Goal: Information Seeking & Learning: Understand process/instructions

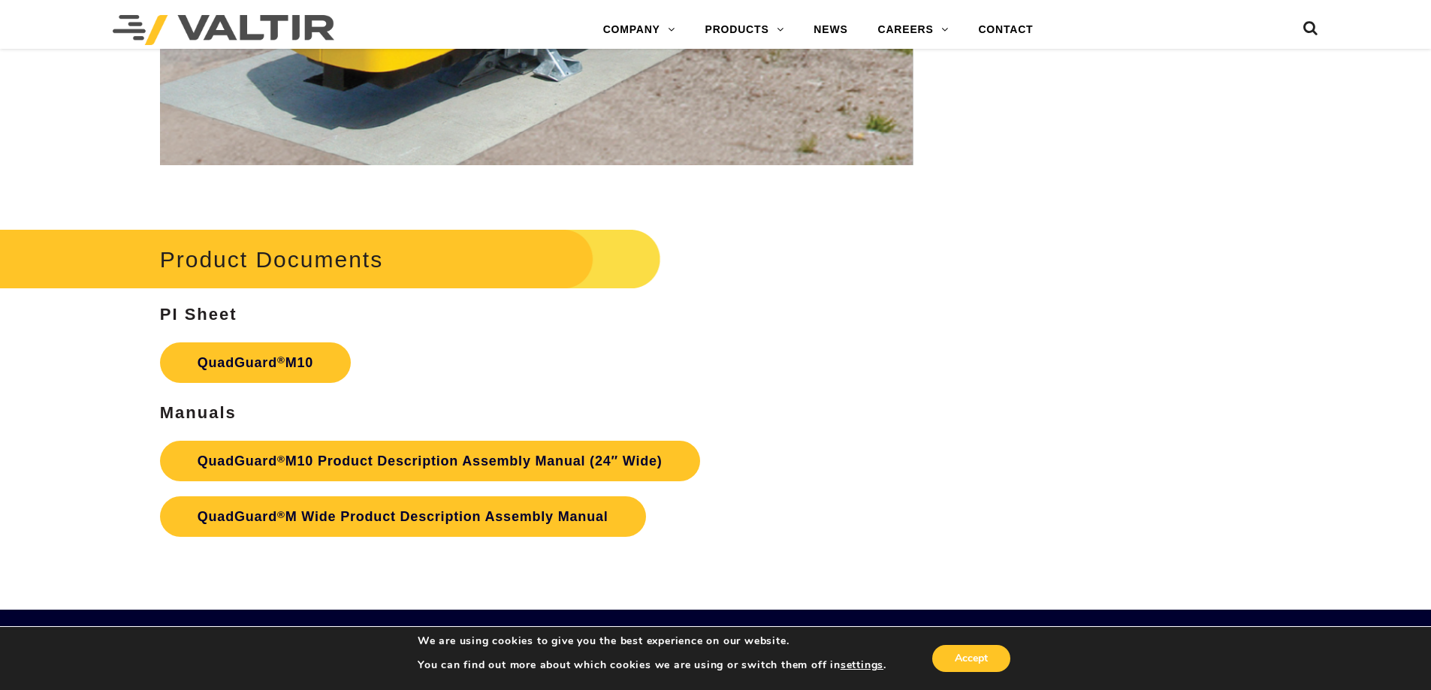
scroll to position [5559, 0]
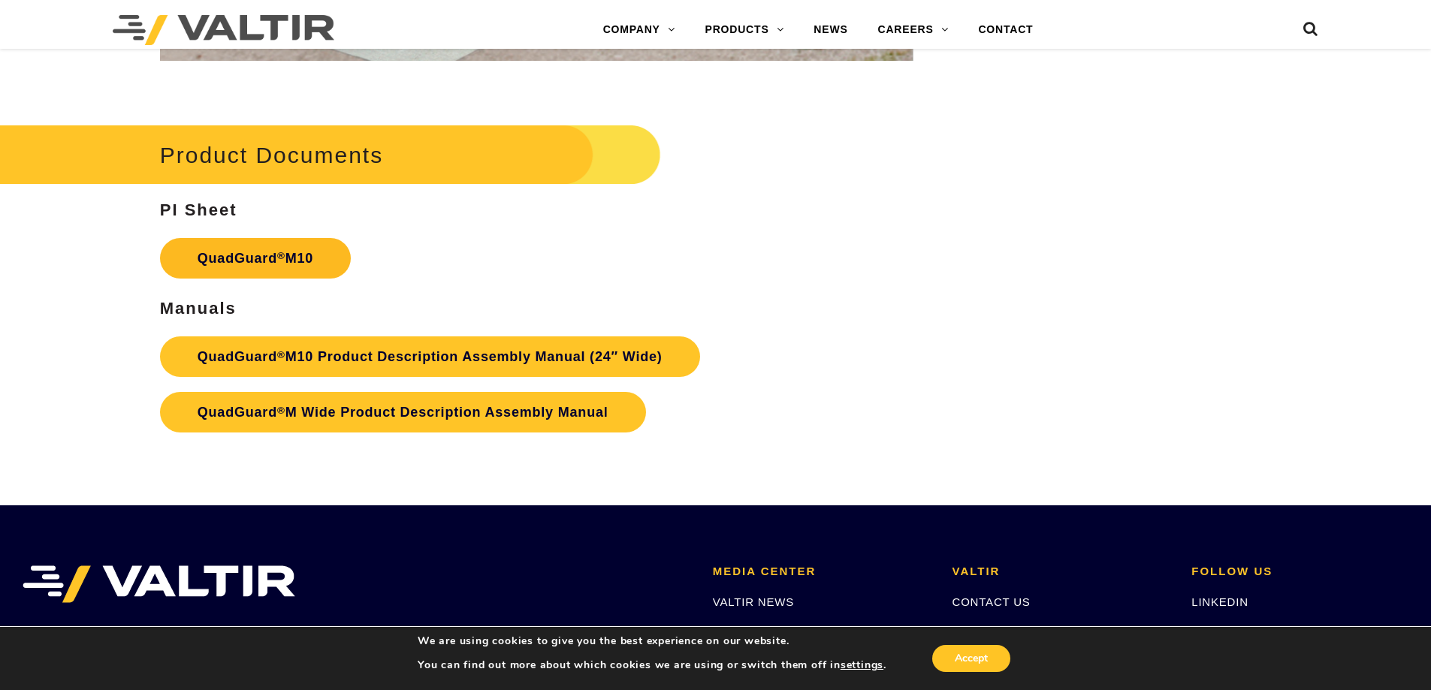
click at [253, 261] on link "QuadGuard ® M10" at bounding box center [255, 258] width 191 height 41
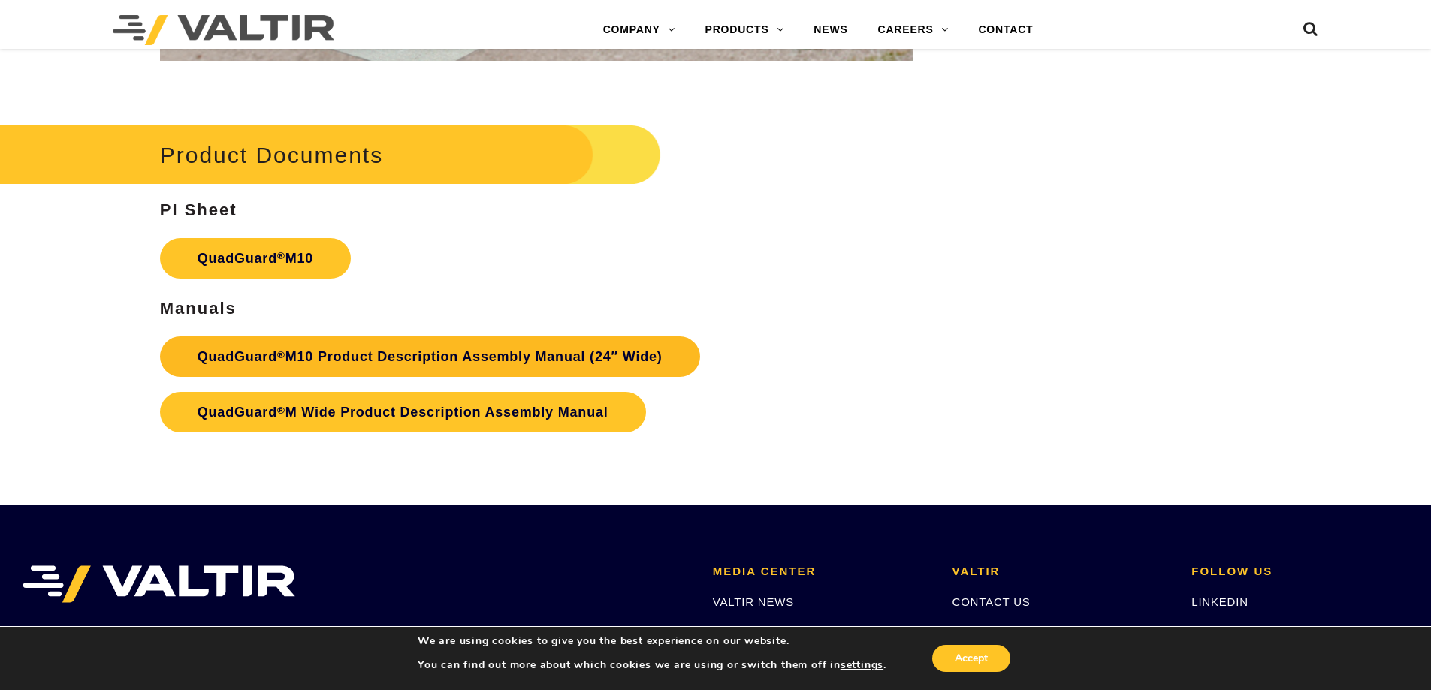
click at [386, 353] on link "QuadGuard ® M10 Product Description Assembly Manual (24″ Wide)" at bounding box center [430, 357] width 540 height 41
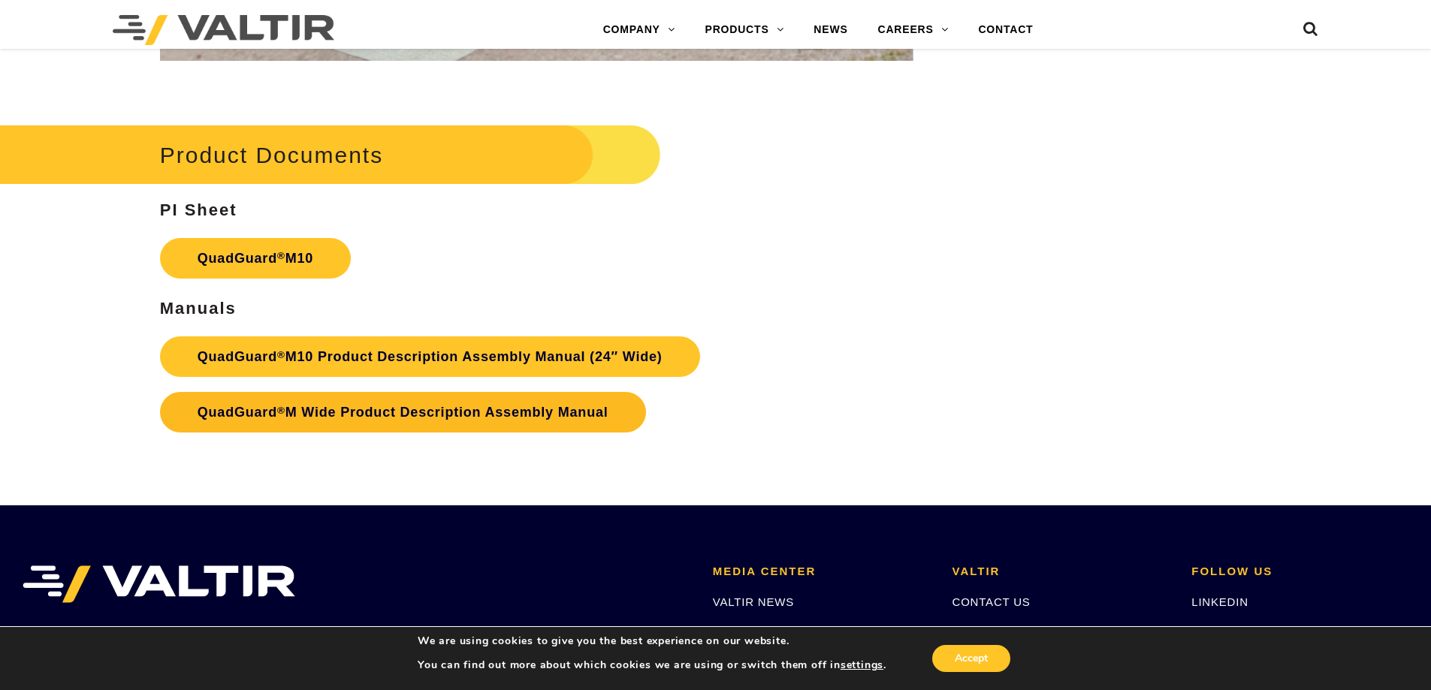
click at [331, 409] on link "QuadGuard ® M Wide Product Description Assembly Manual" at bounding box center [403, 412] width 486 height 41
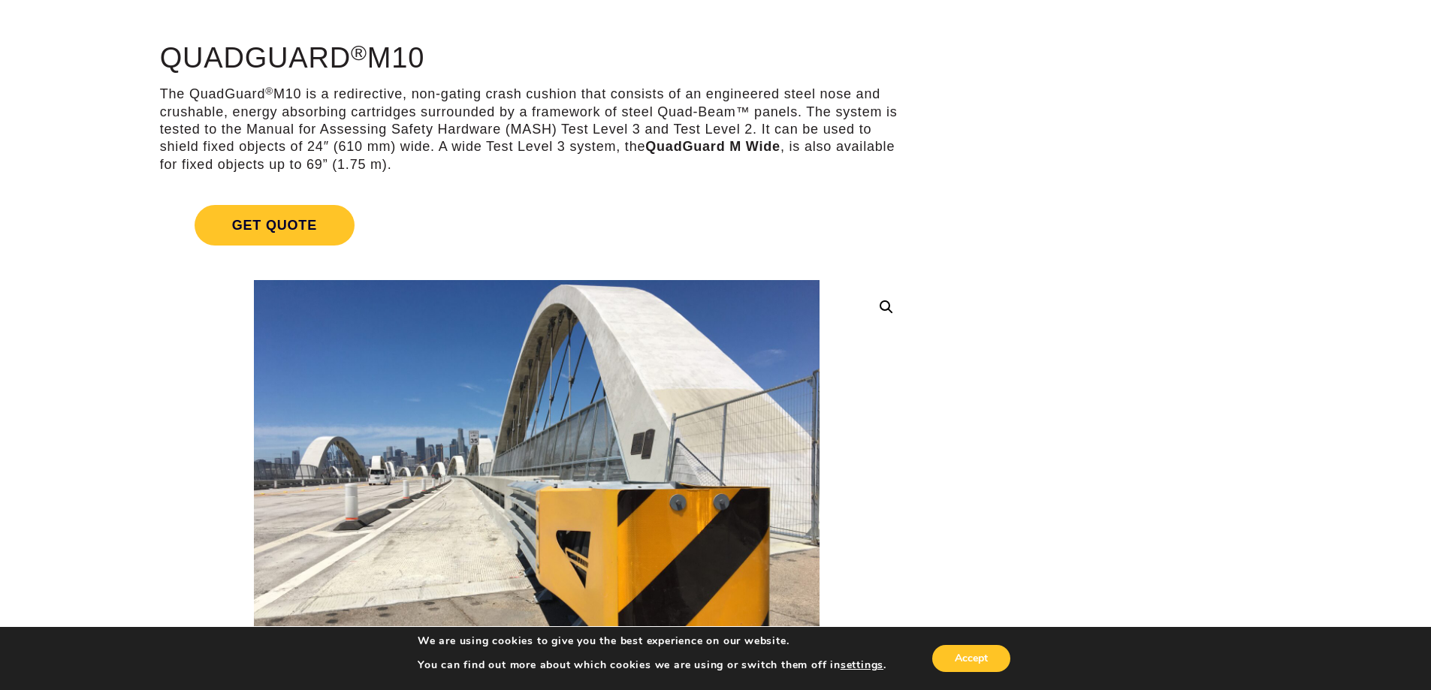
scroll to position [0, 0]
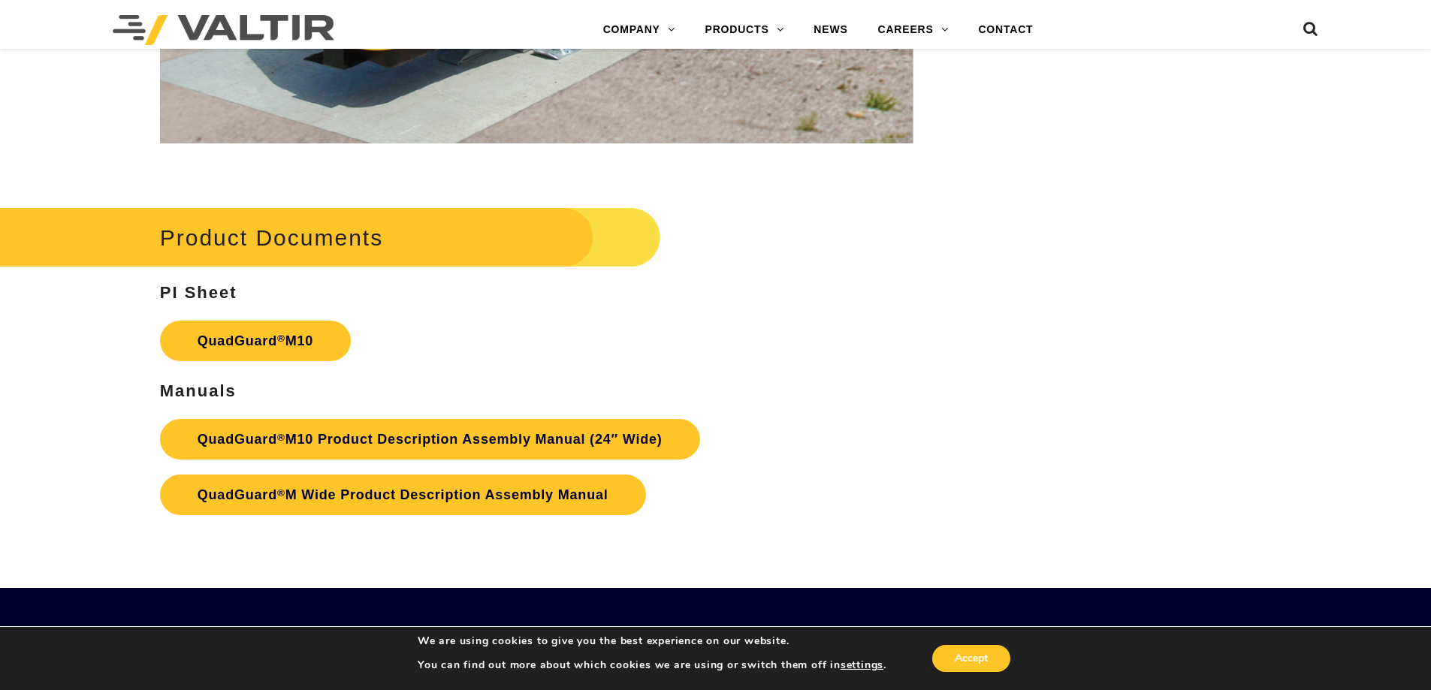
scroll to position [5449, 0]
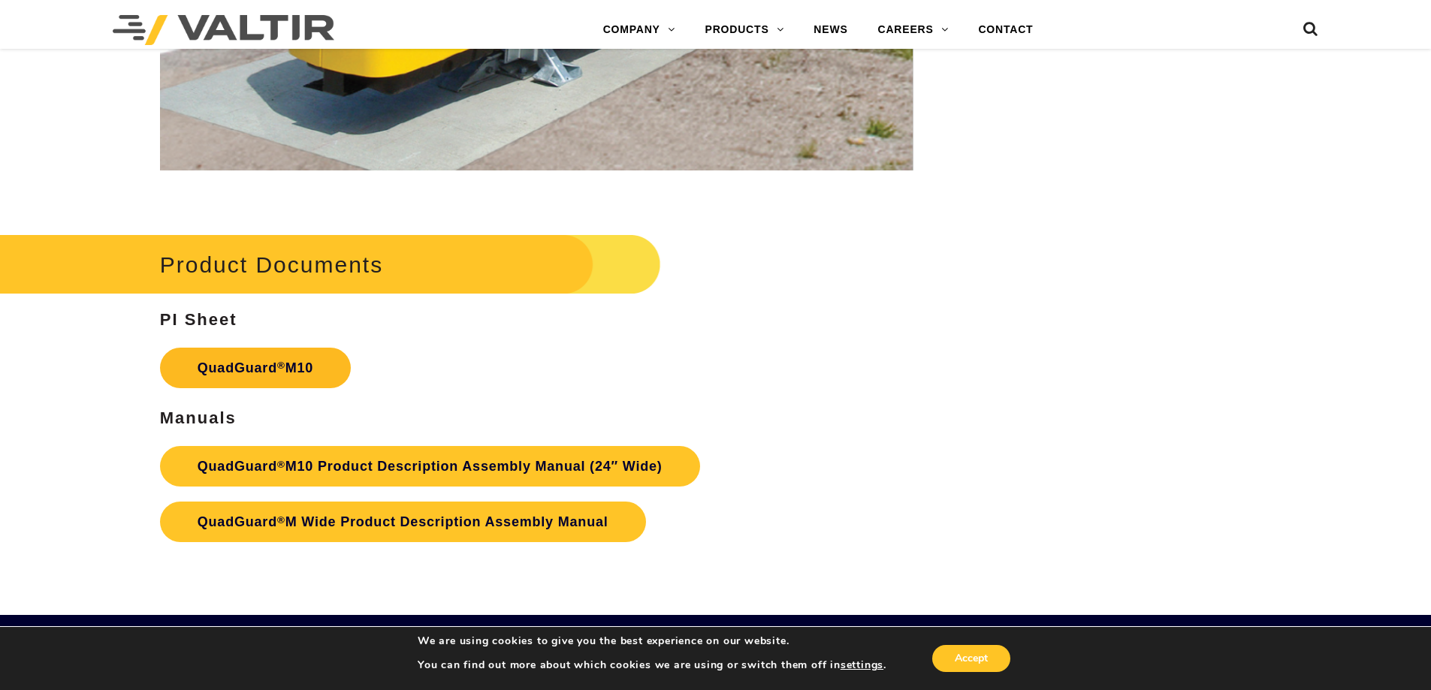
click at [282, 366] on sup "®" at bounding box center [281, 365] width 8 height 11
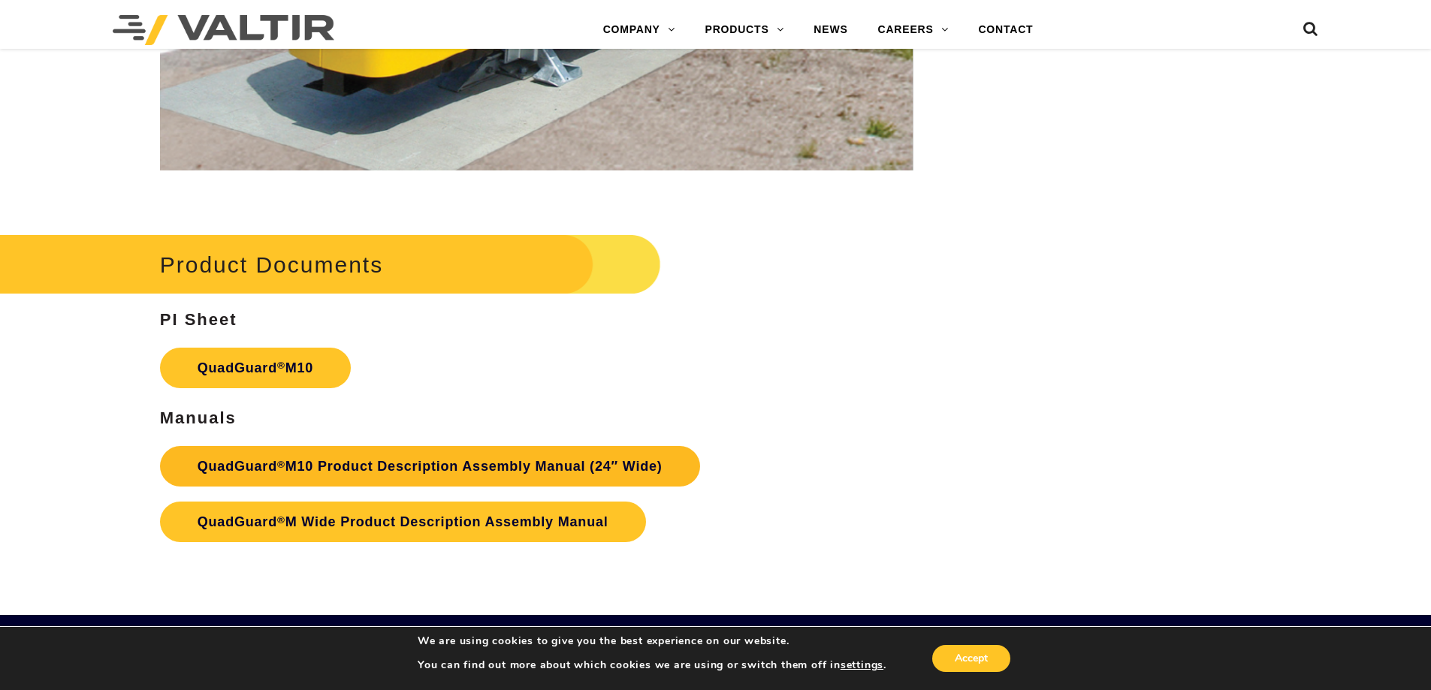
click at [334, 458] on link "QuadGuard ® M10 Product Description Assembly Manual (24″ Wide)" at bounding box center [430, 466] width 540 height 41
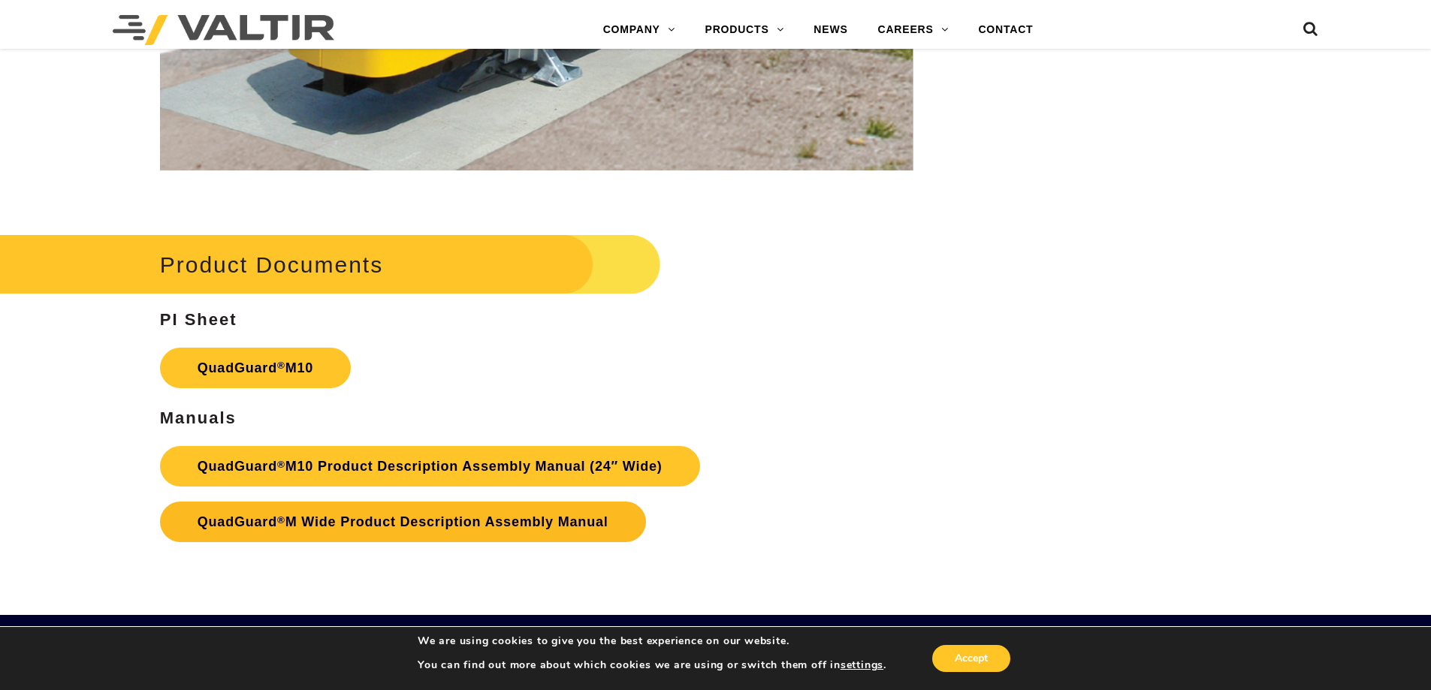
click at [358, 518] on link "QuadGuard ® M Wide Product Description Assembly Manual" at bounding box center [403, 522] width 486 height 41
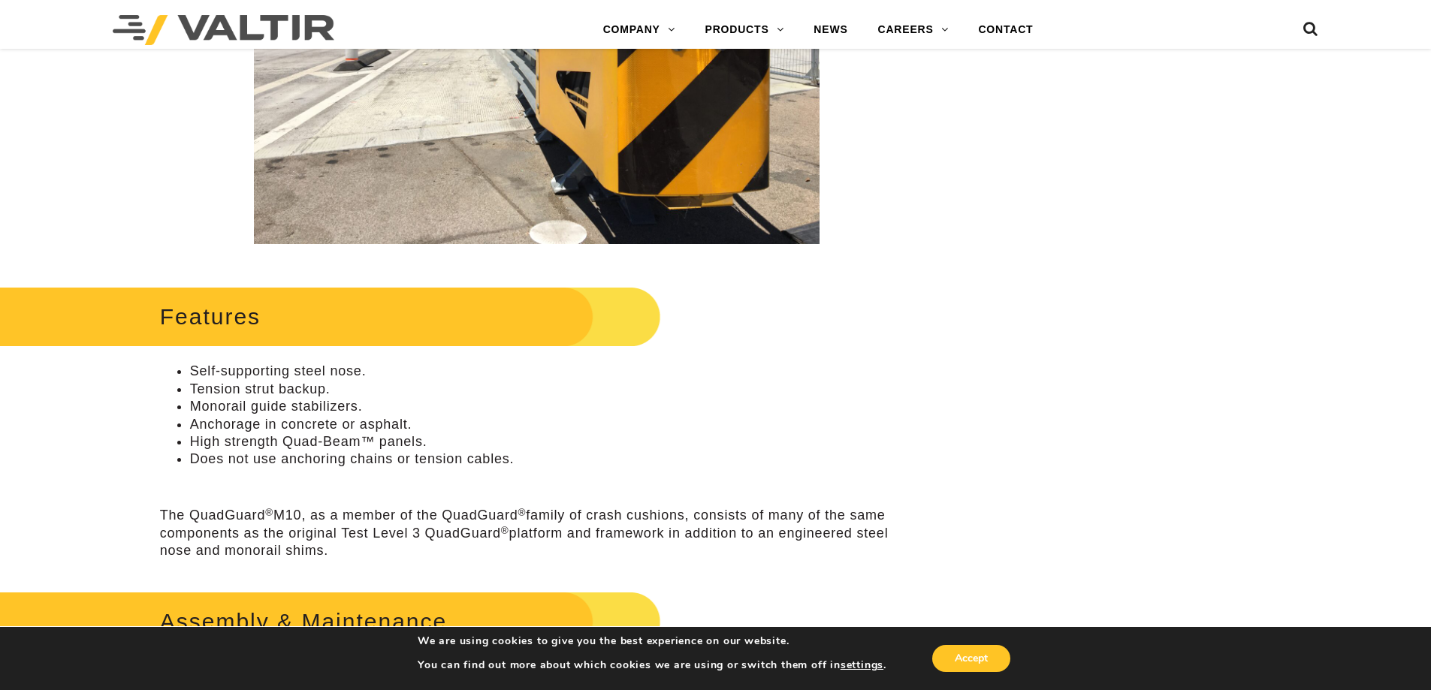
scroll to position [0, 0]
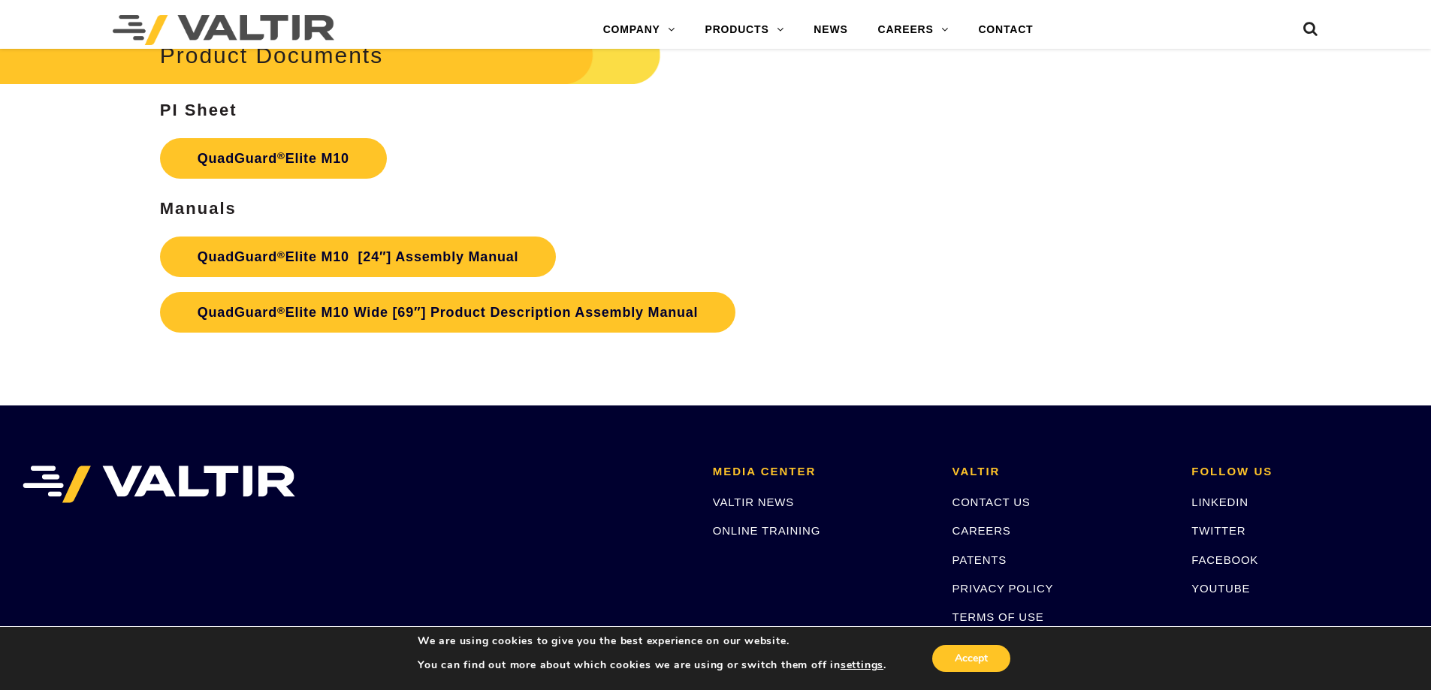
scroll to position [8037, 0]
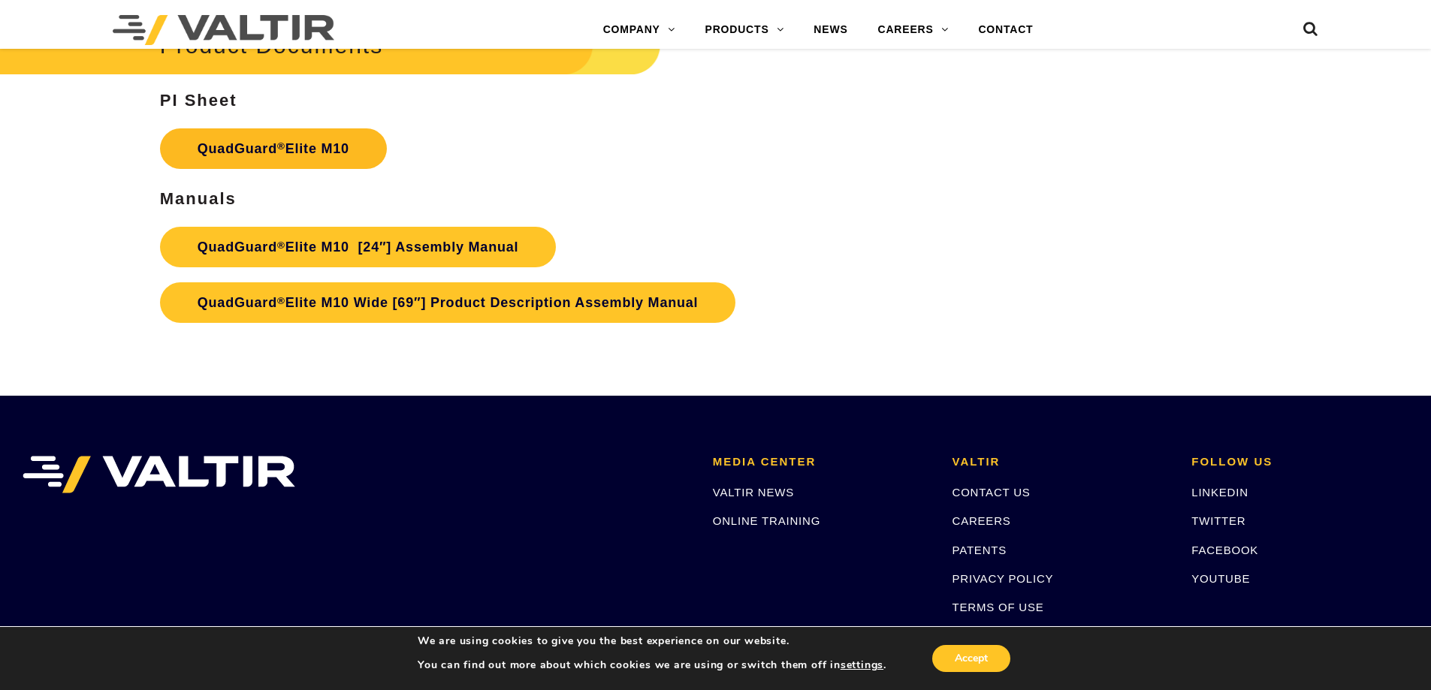
click at [280, 143] on sup "®" at bounding box center [281, 145] width 8 height 11
click at [232, 243] on link "QuadGuard ® Elite M10 [24″] Assembly Manual" at bounding box center [358, 247] width 397 height 41
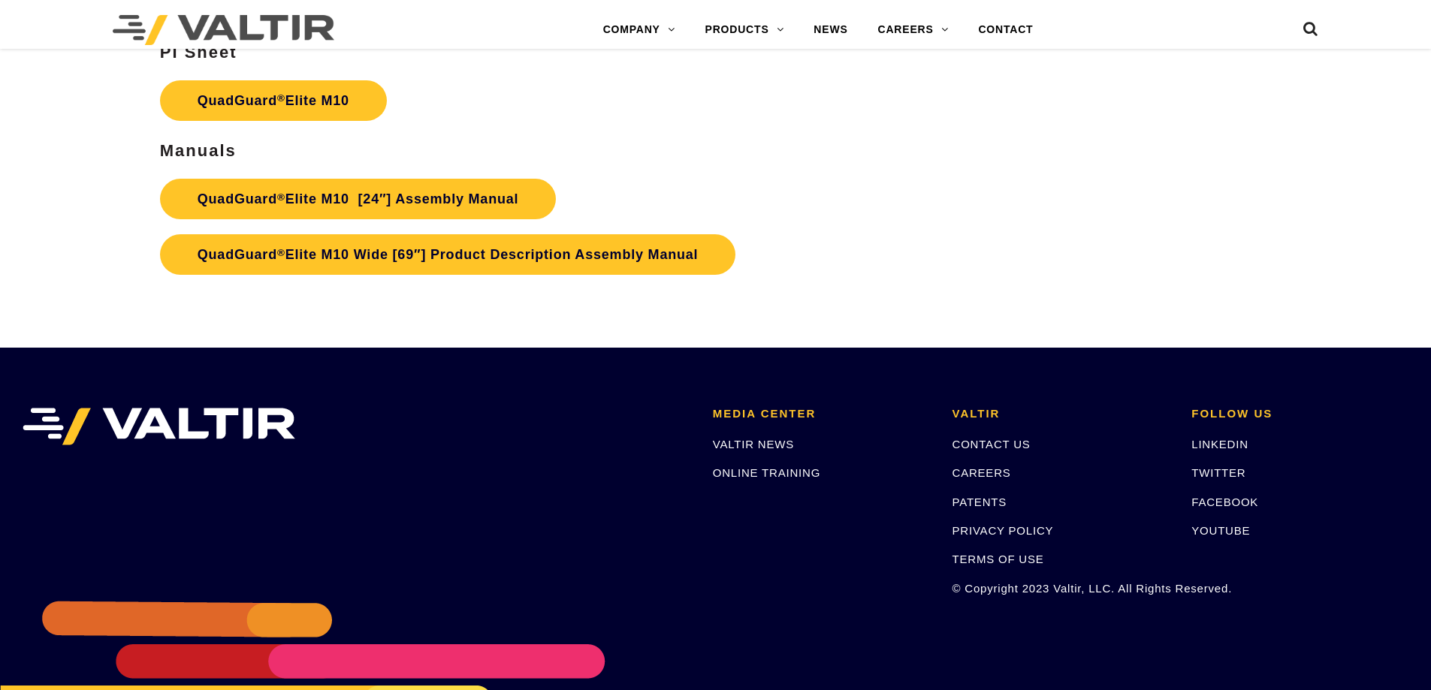
scroll to position [8037, 0]
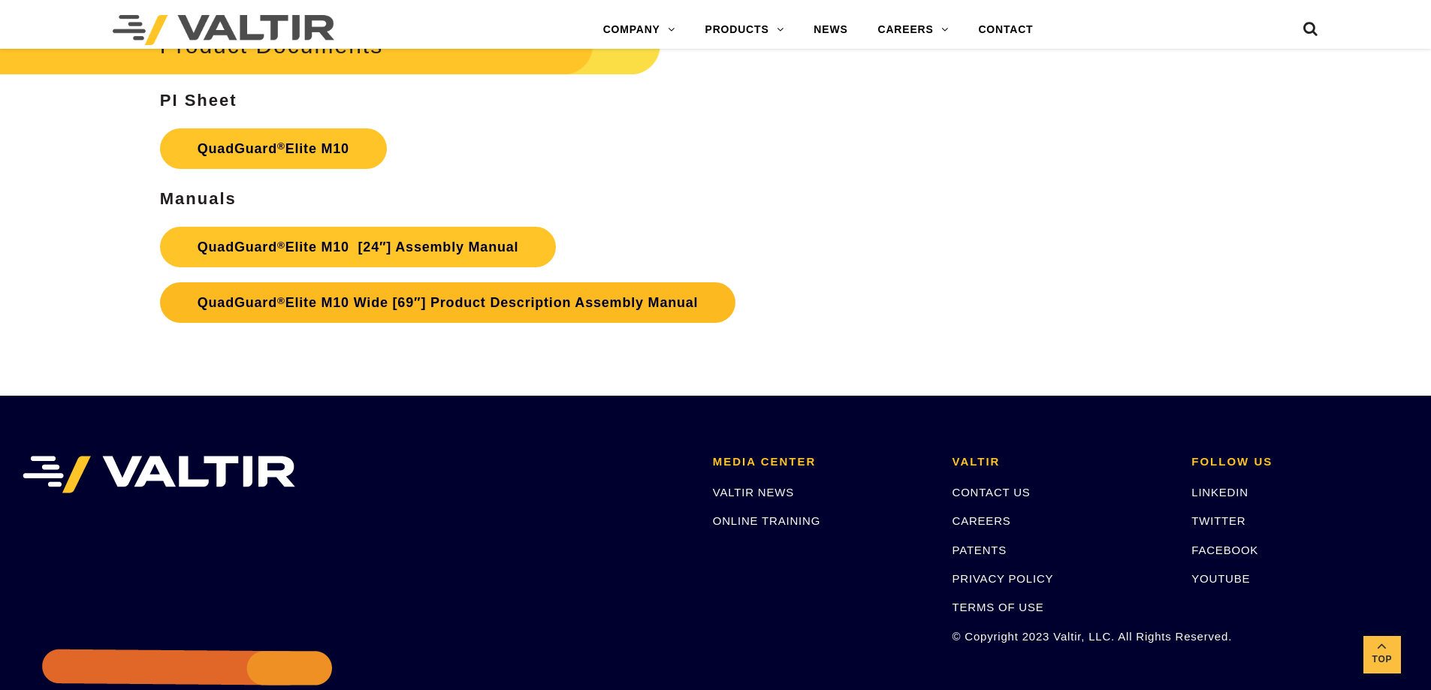
click at [323, 303] on link "QuadGuard ® Elite M10 Wide [69″] Product Description Assembly Manual" at bounding box center [448, 302] width 576 height 41
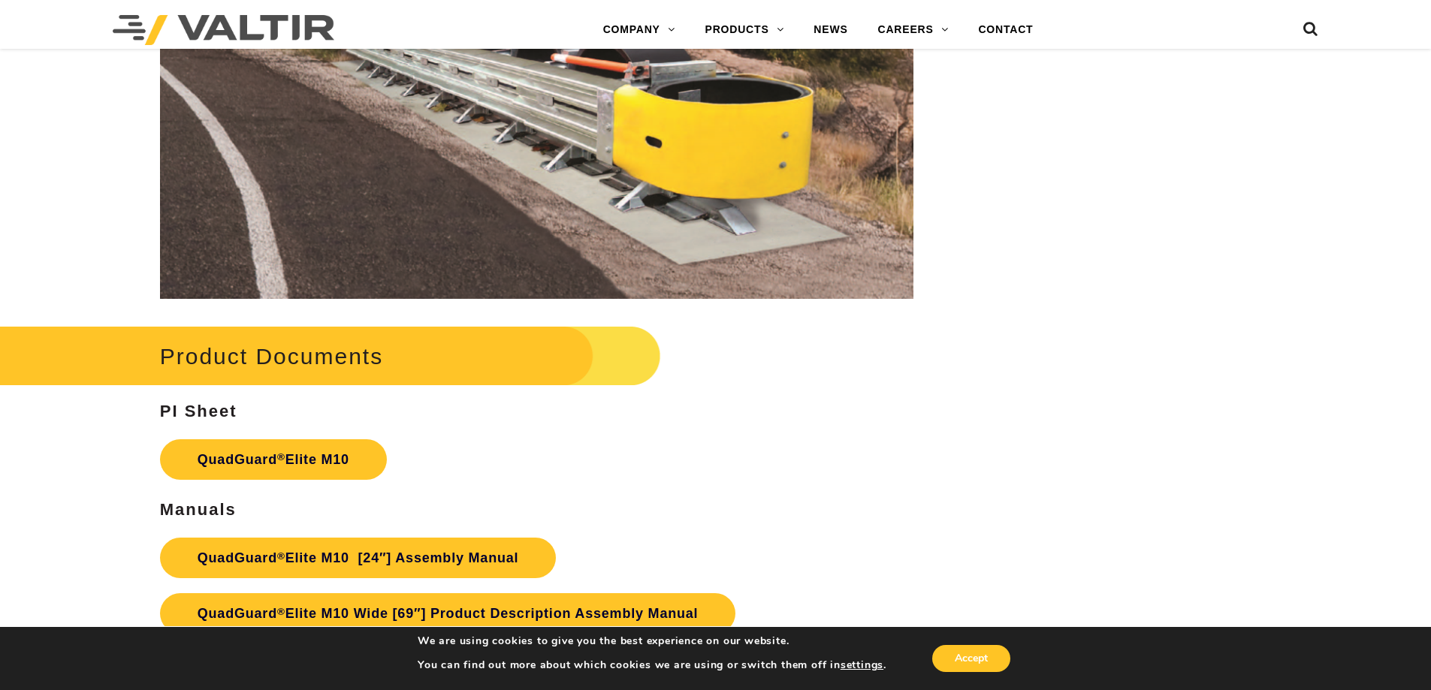
scroll to position [7286, 0]
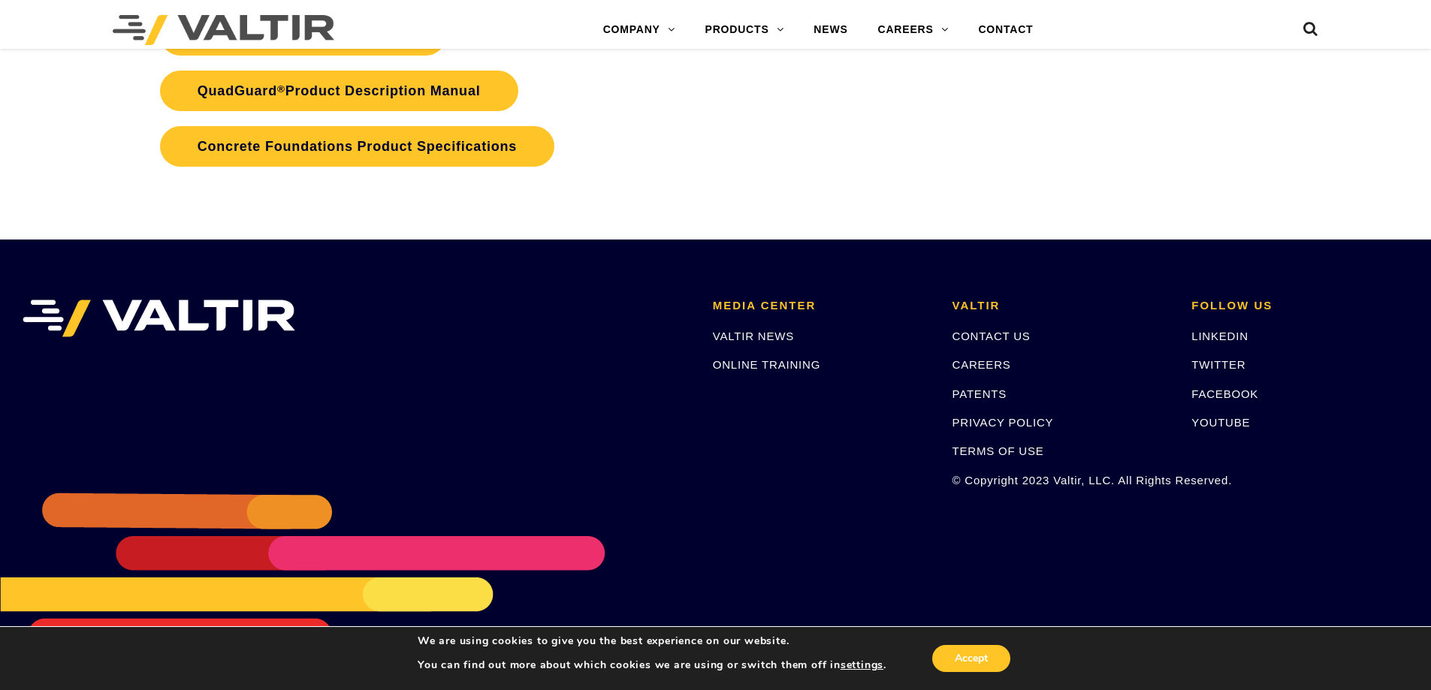
scroll to position [2950, 0]
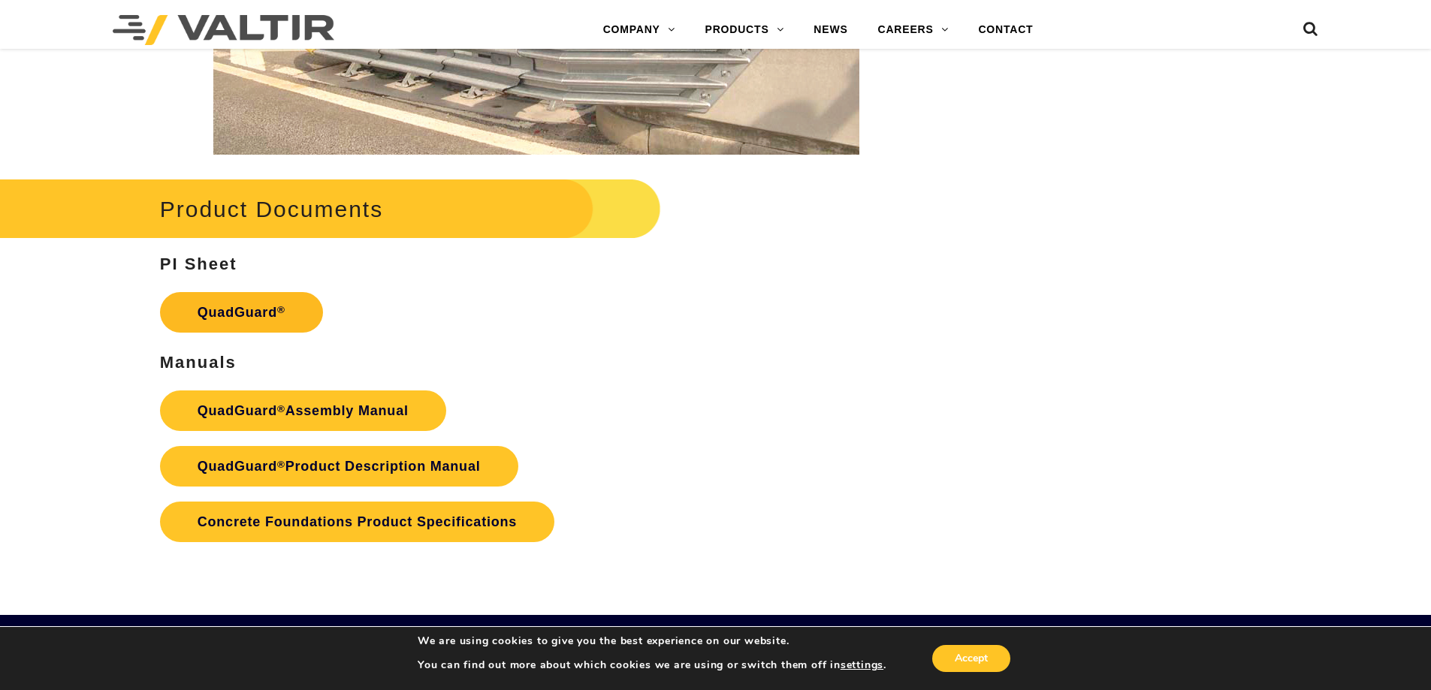
click at [226, 311] on link "QuadGuard ®" at bounding box center [241, 312] width 163 height 41
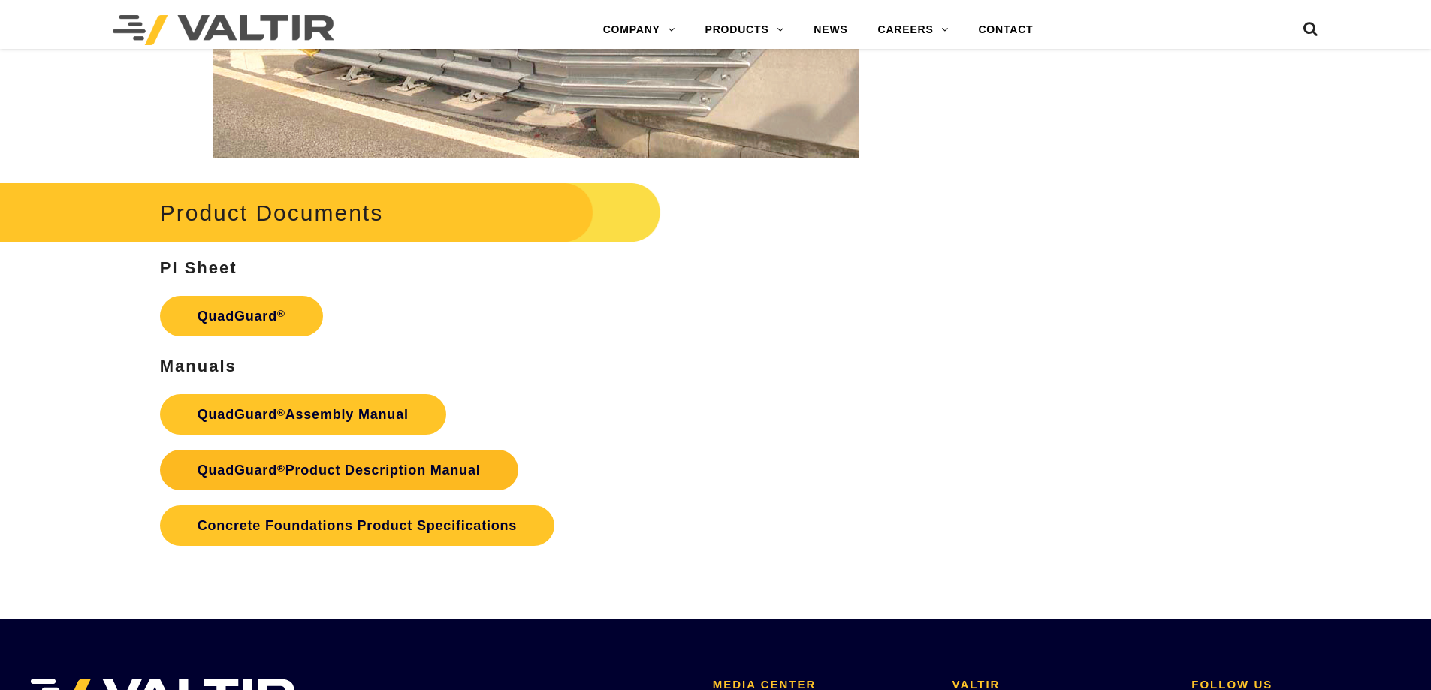
scroll to position [2950, 0]
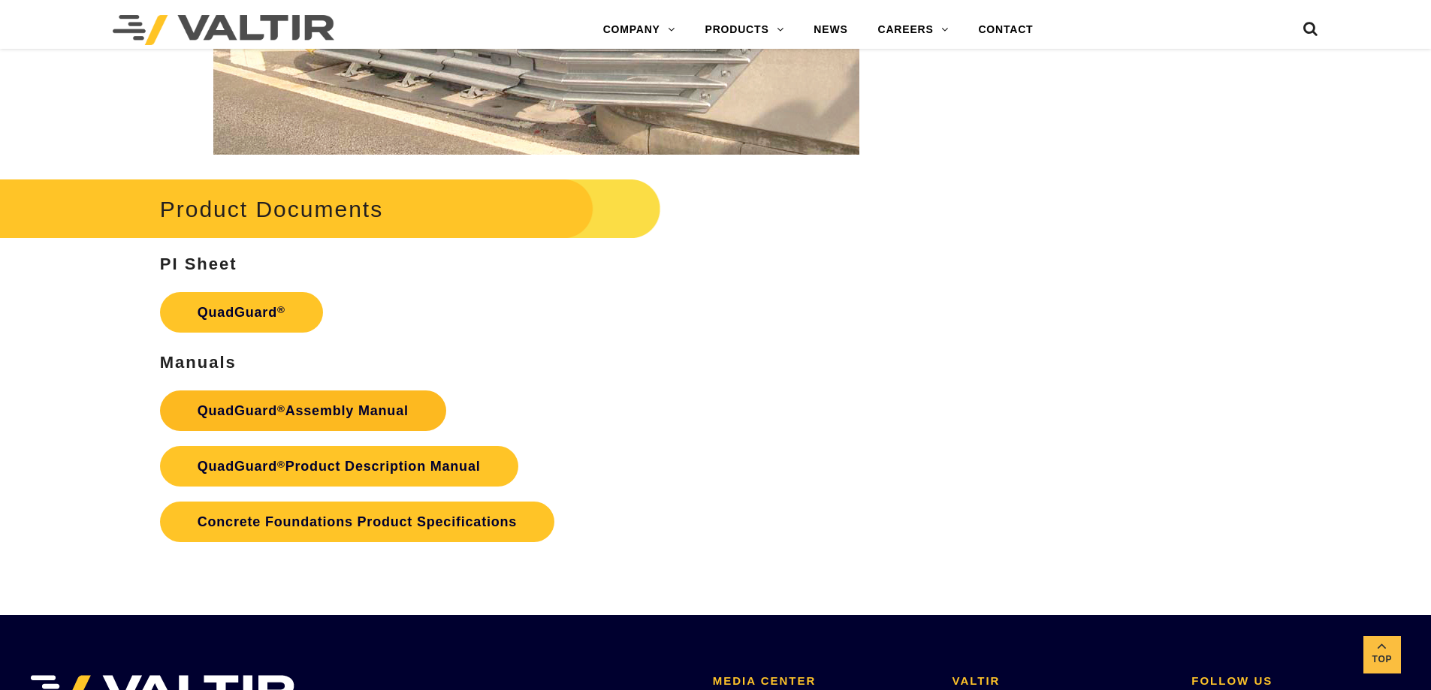
click at [281, 415] on link "QuadGuard ® Assembly Manual" at bounding box center [303, 411] width 286 height 41
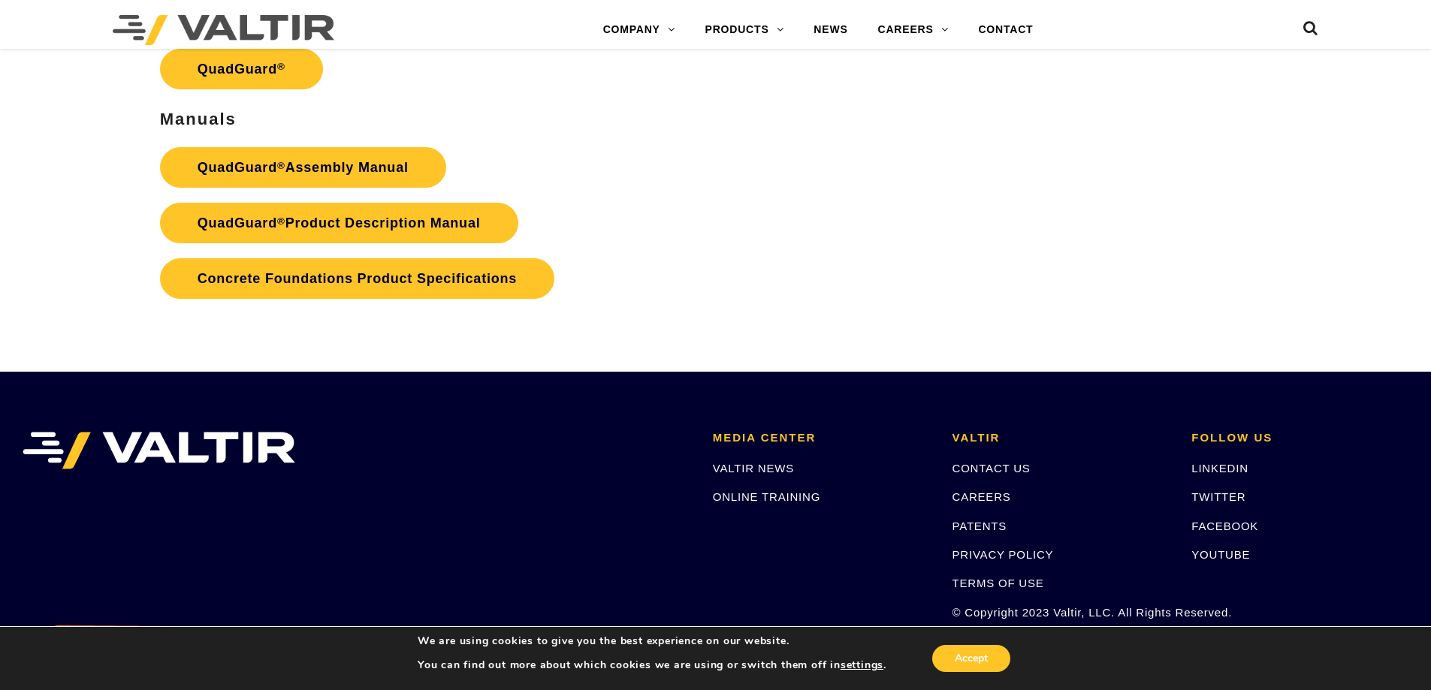
scroll to position [2950, 0]
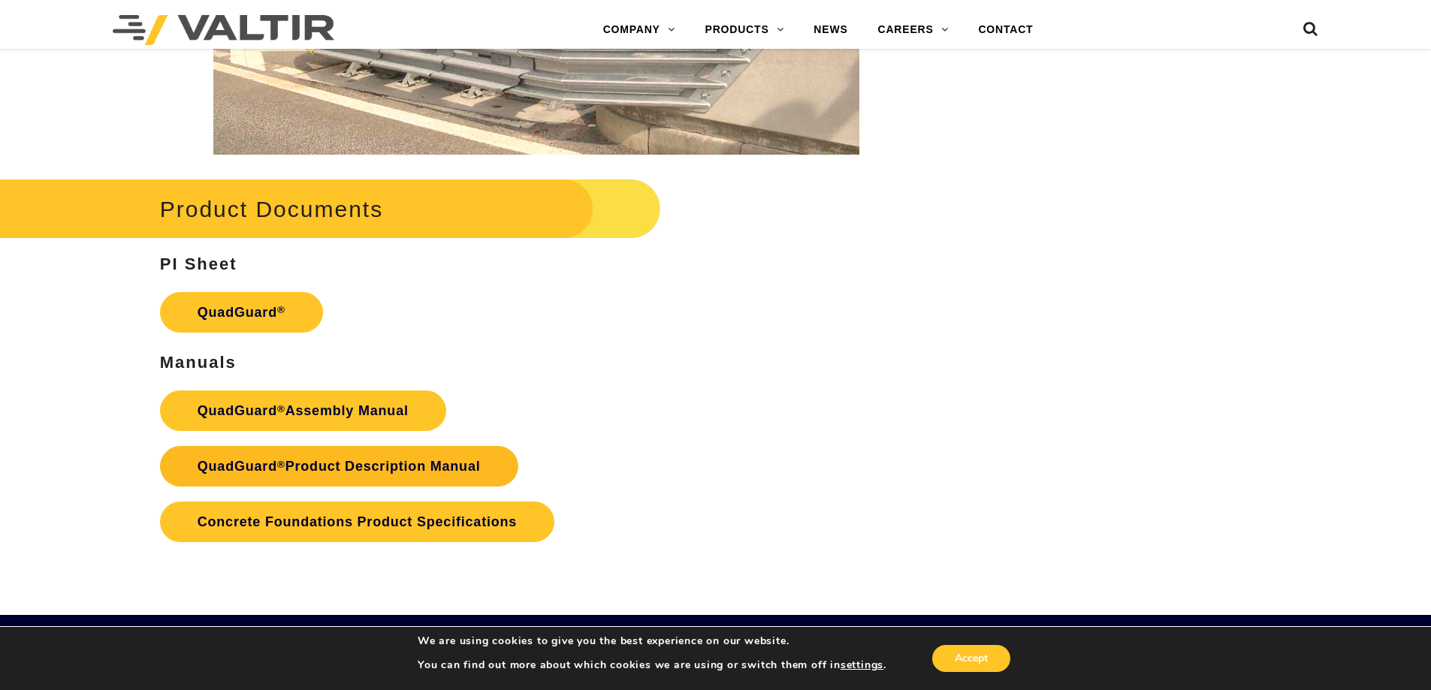
click at [315, 462] on link "QuadGuard ® Product Description Manual" at bounding box center [339, 466] width 358 height 41
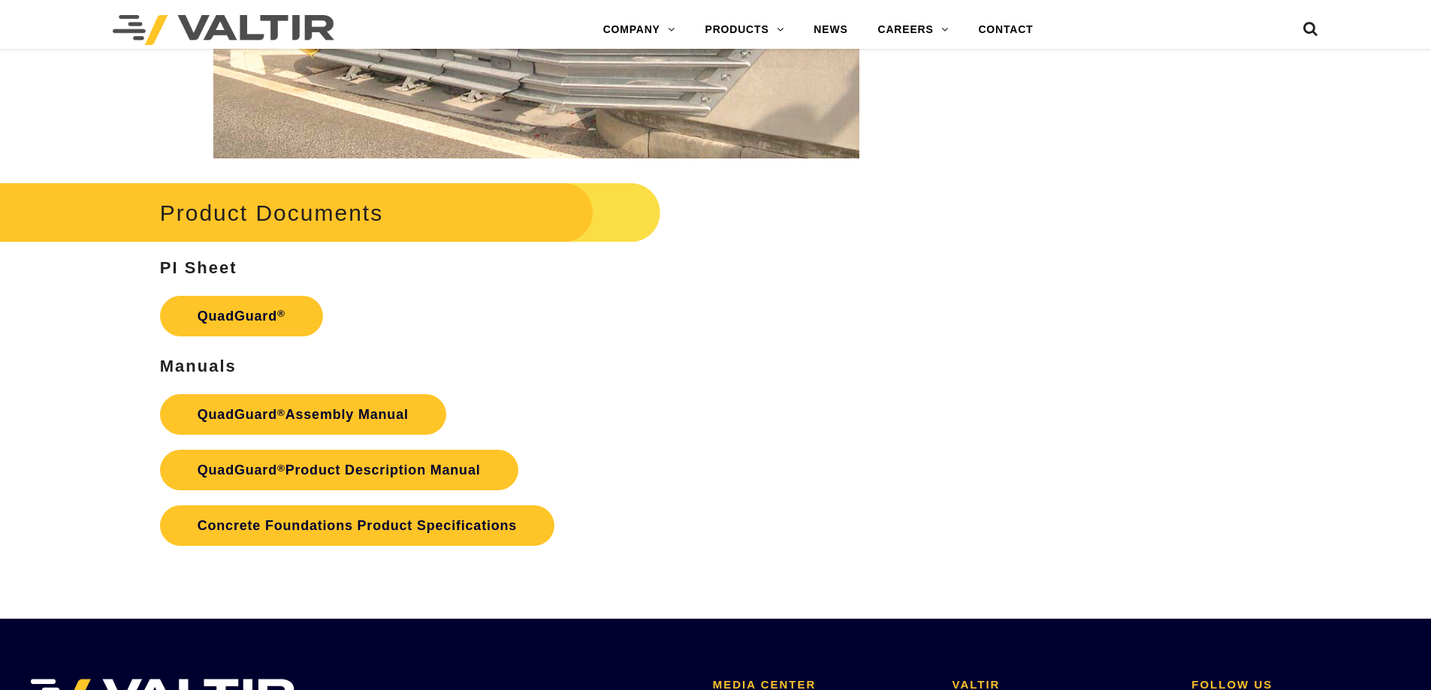
scroll to position [2950, 0]
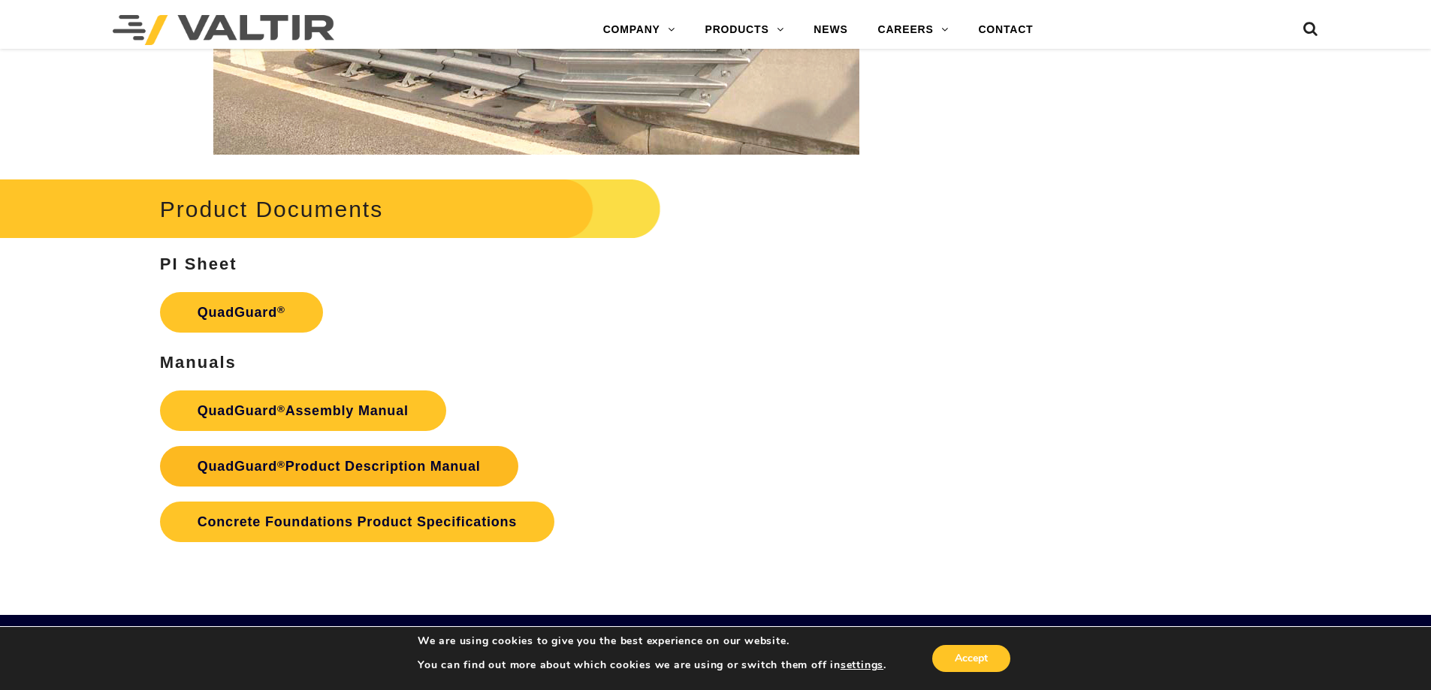
click at [328, 463] on link "QuadGuard ® Product Description Manual" at bounding box center [339, 466] width 358 height 41
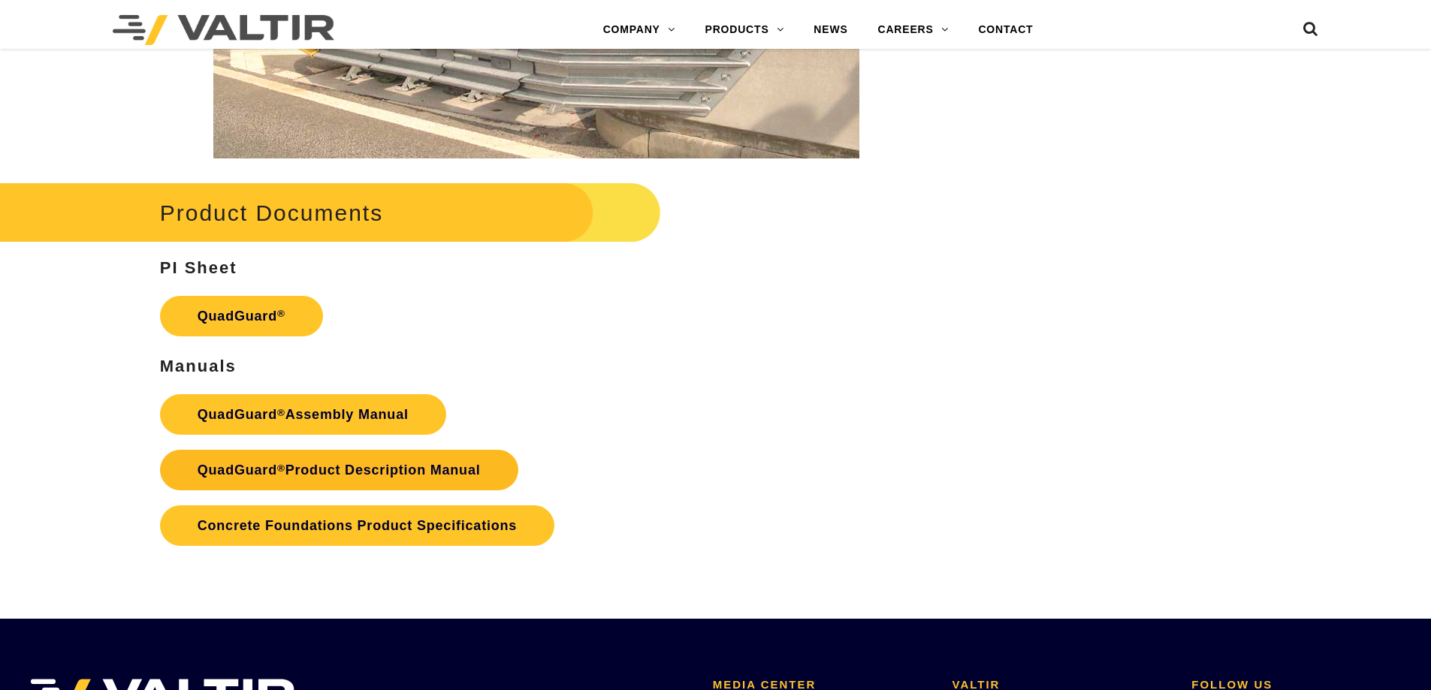
scroll to position [2950, 0]
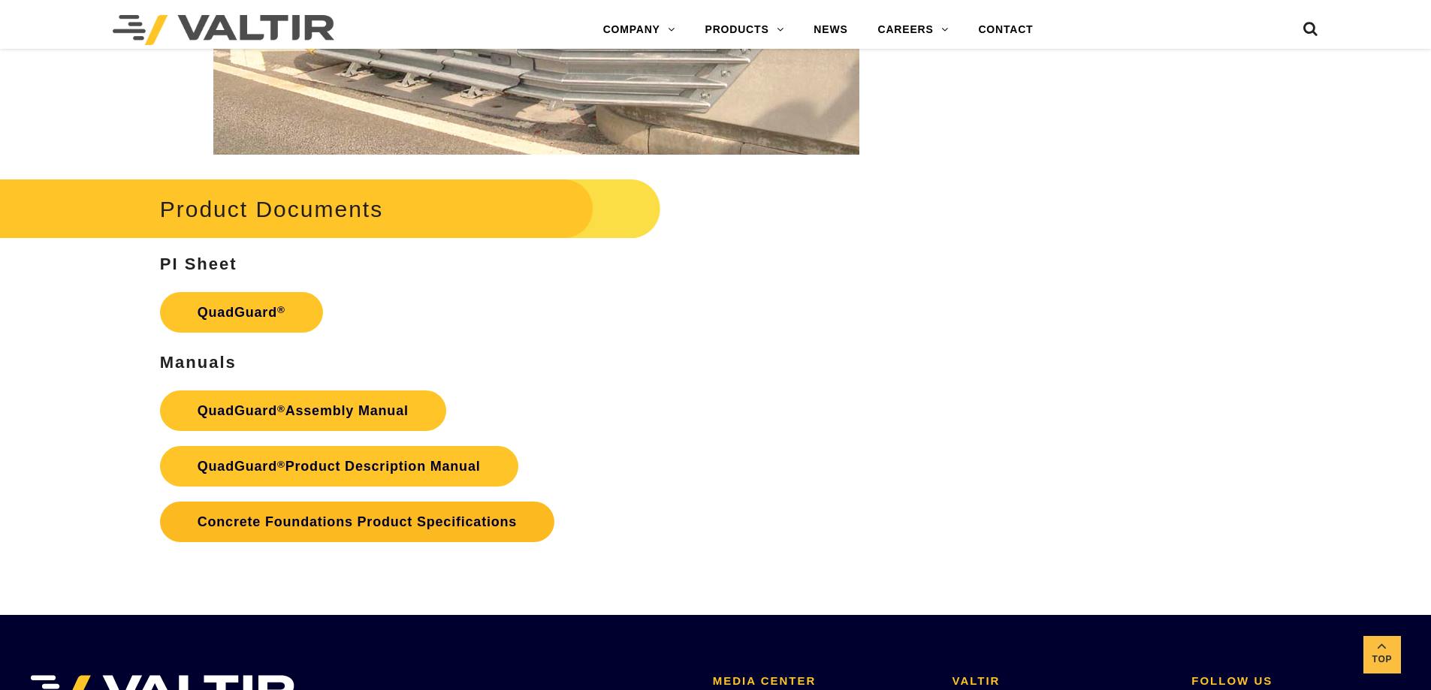
click at [333, 515] on link "Concrete Foundations Product Specifications" at bounding box center [357, 522] width 394 height 41
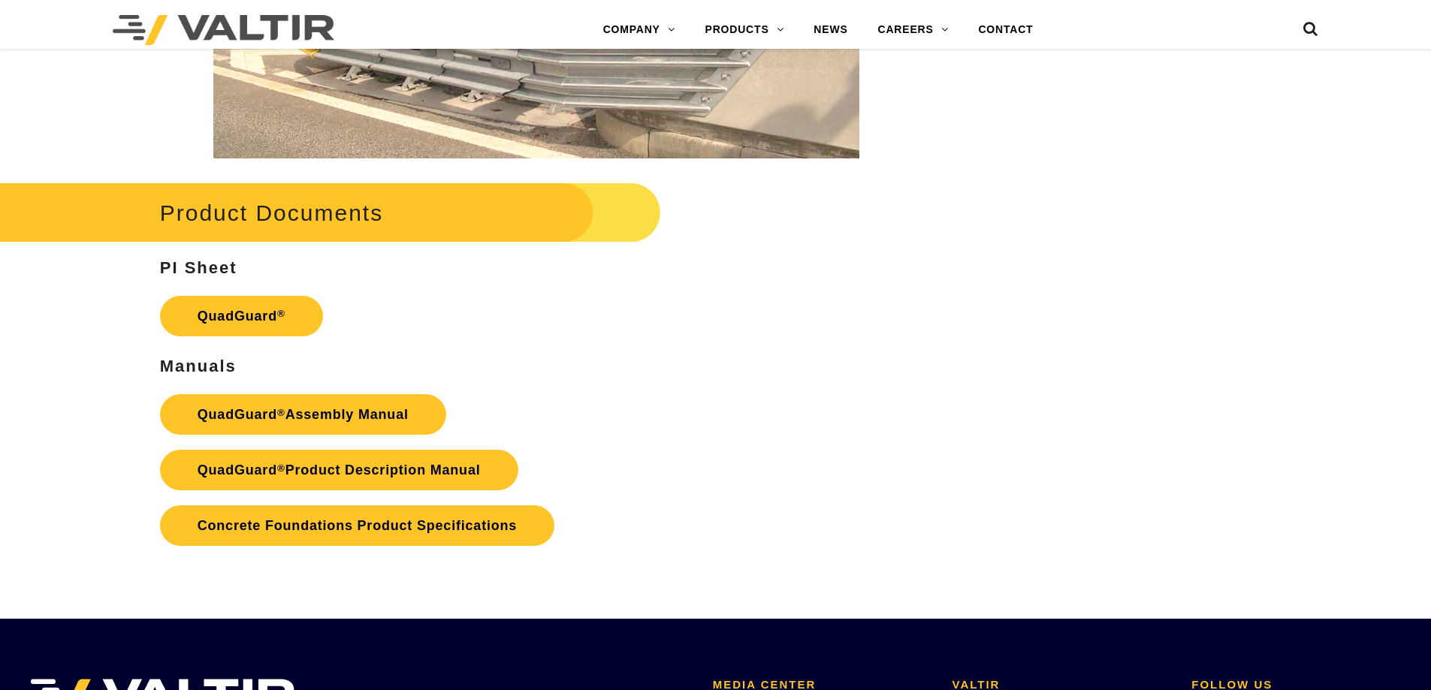
scroll to position [2950, 0]
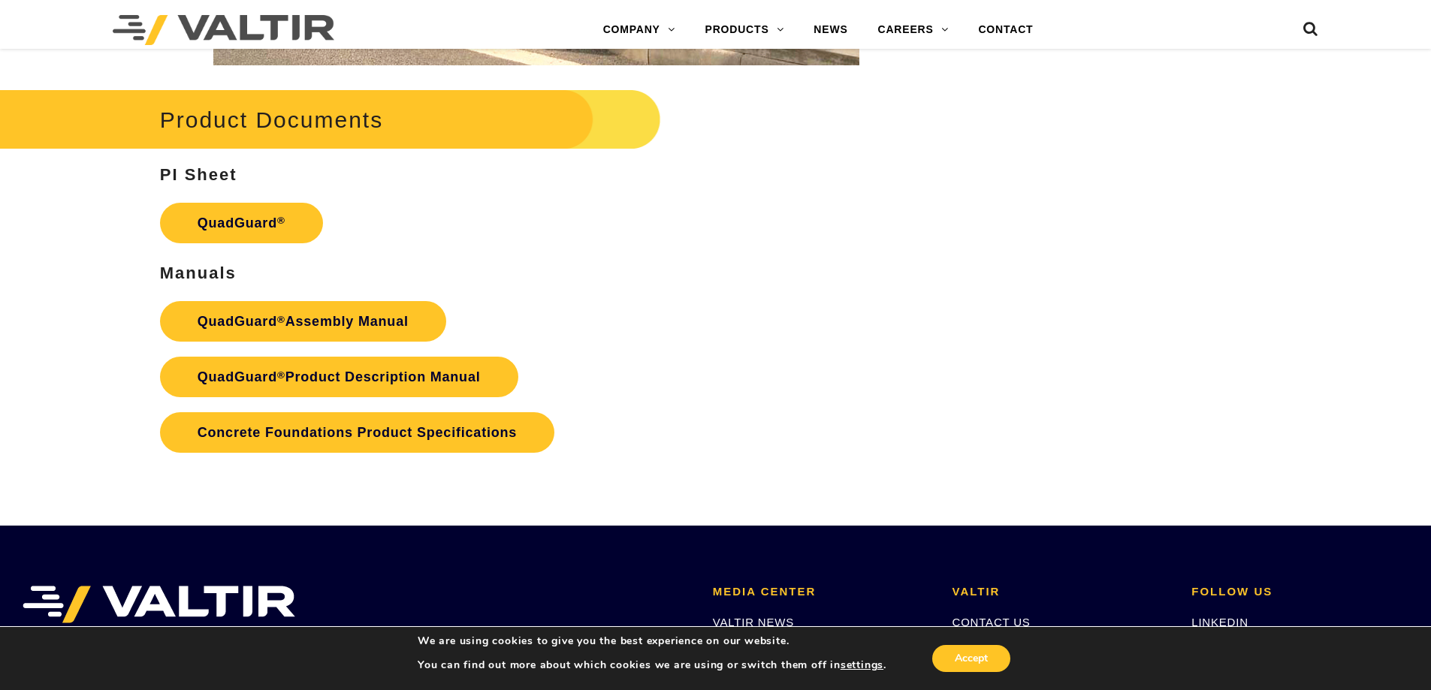
scroll to position [3325, 0]
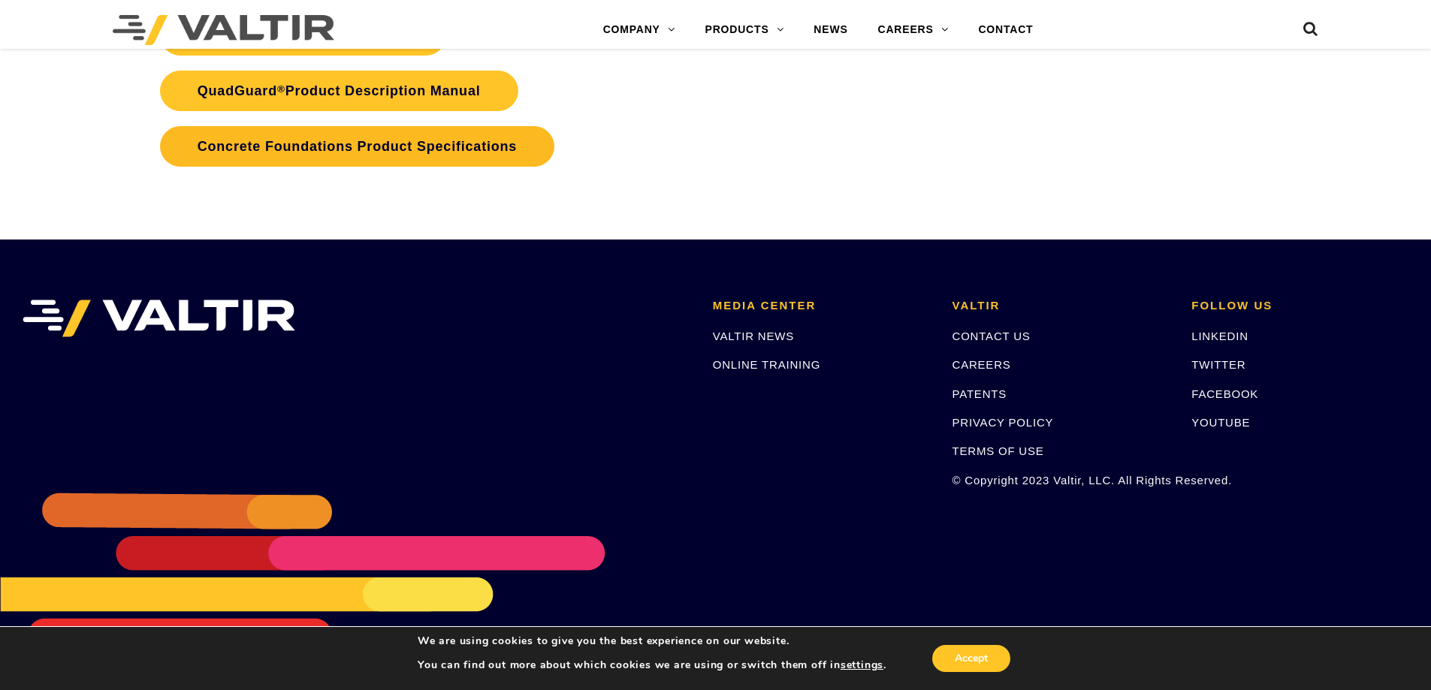
click at [290, 140] on link "Concrete Foundations Product Specifications" at bounding box center [357, 146] width 394 height 41
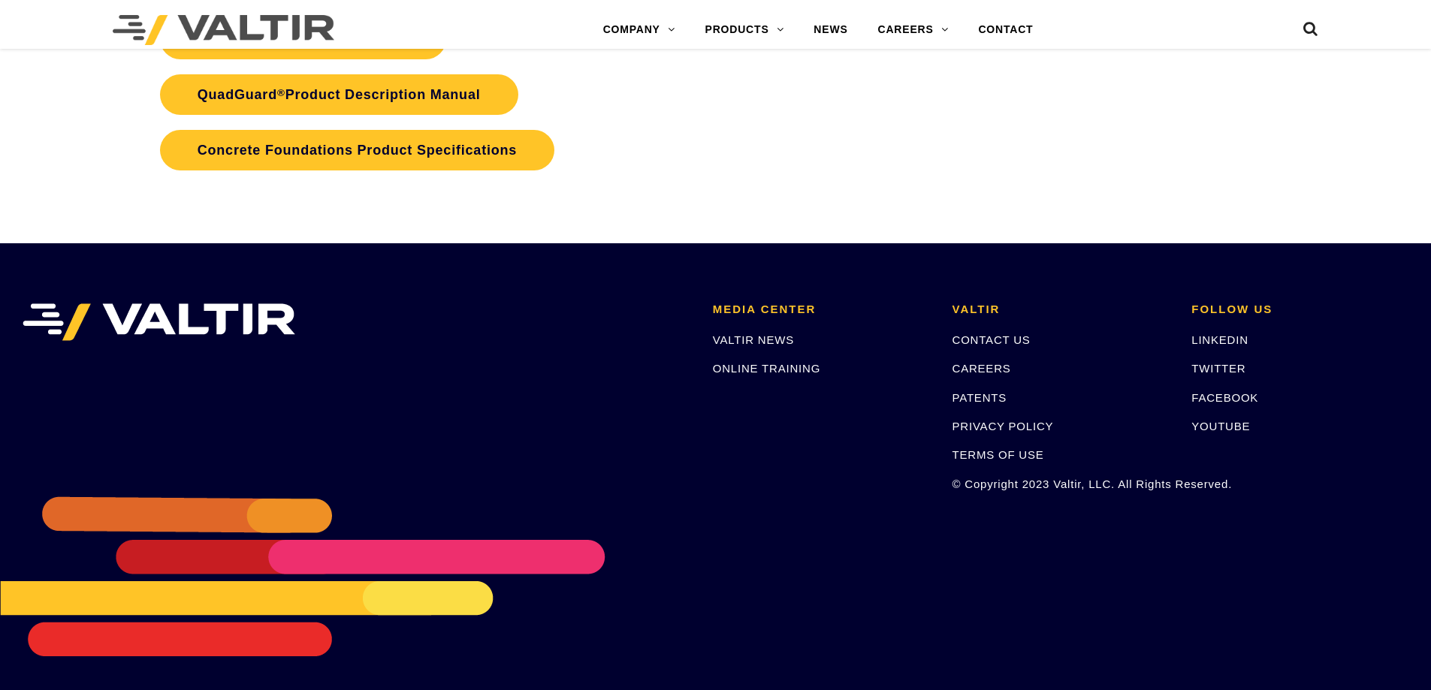
scroll to position [3325, 0]
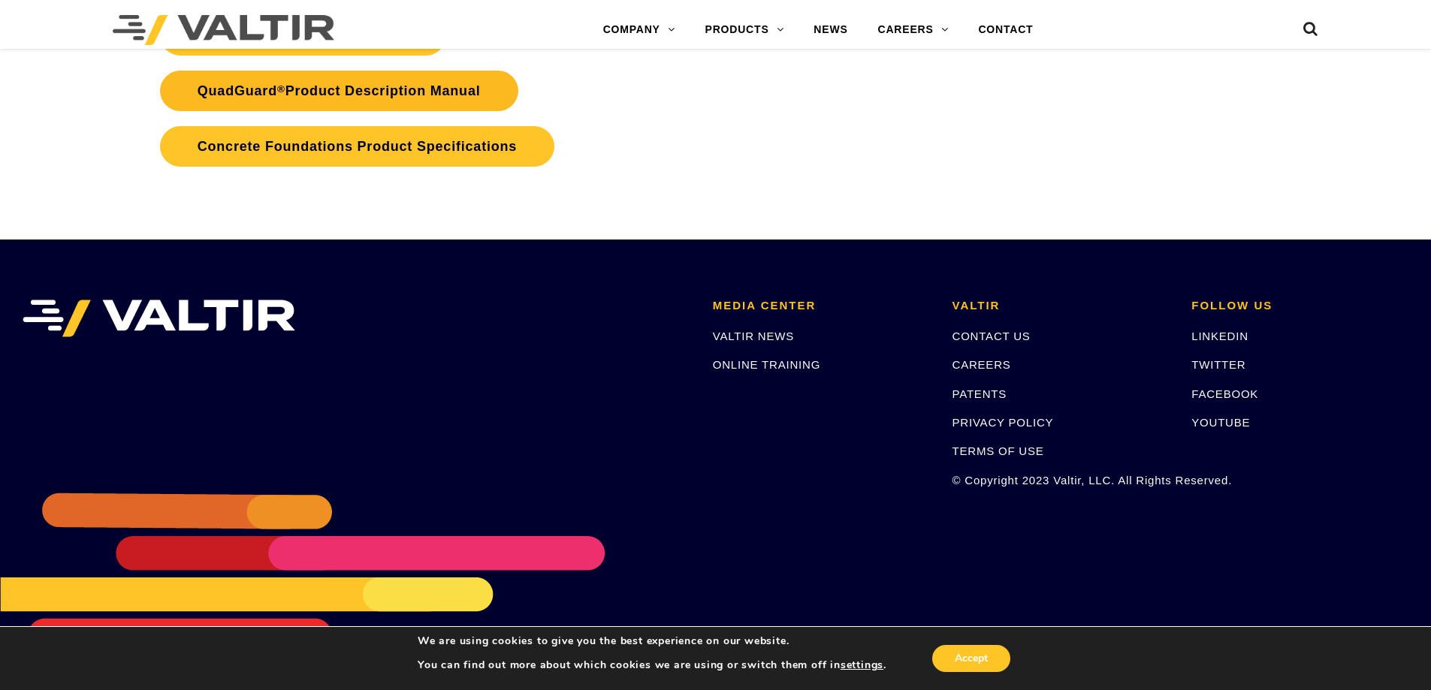
click at [375, 94] on link "QuadGuard ® Product Description Manual" at bounding box center [339, 91] width 358 height 41
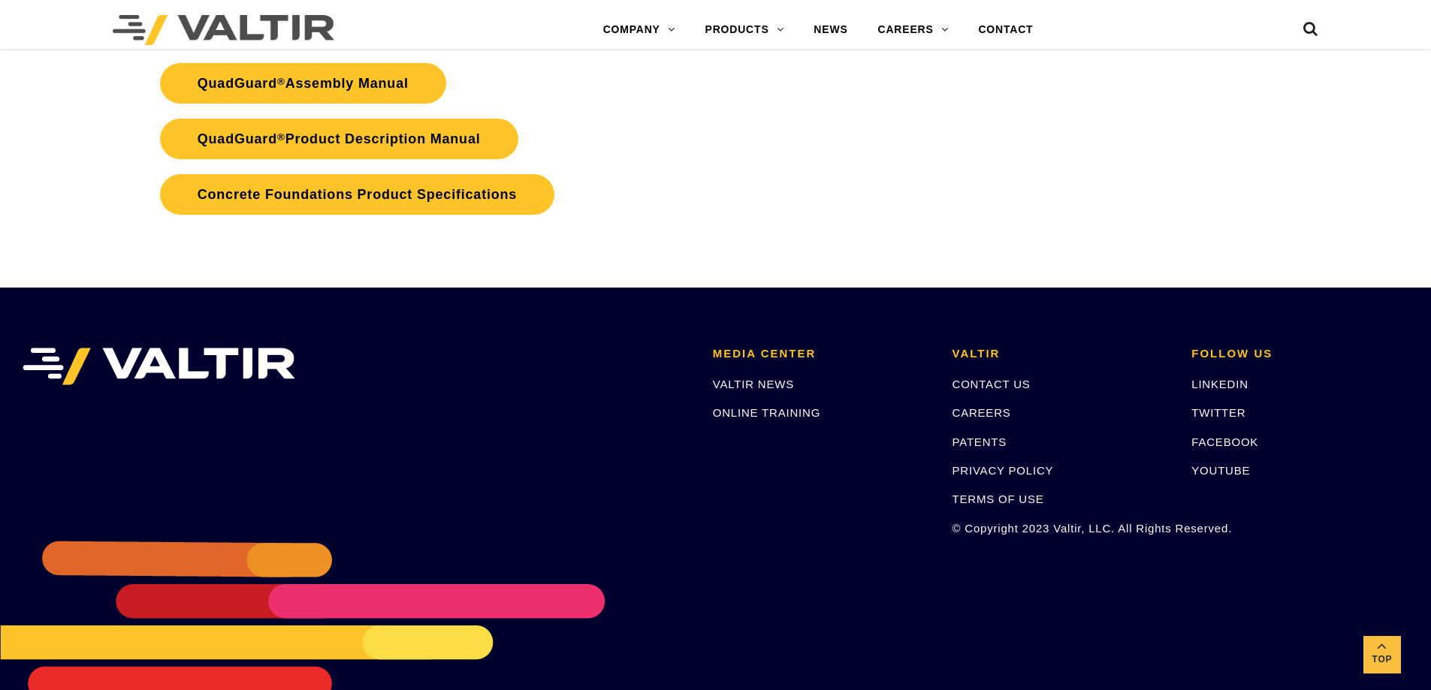
scroll to position [3250, 0]
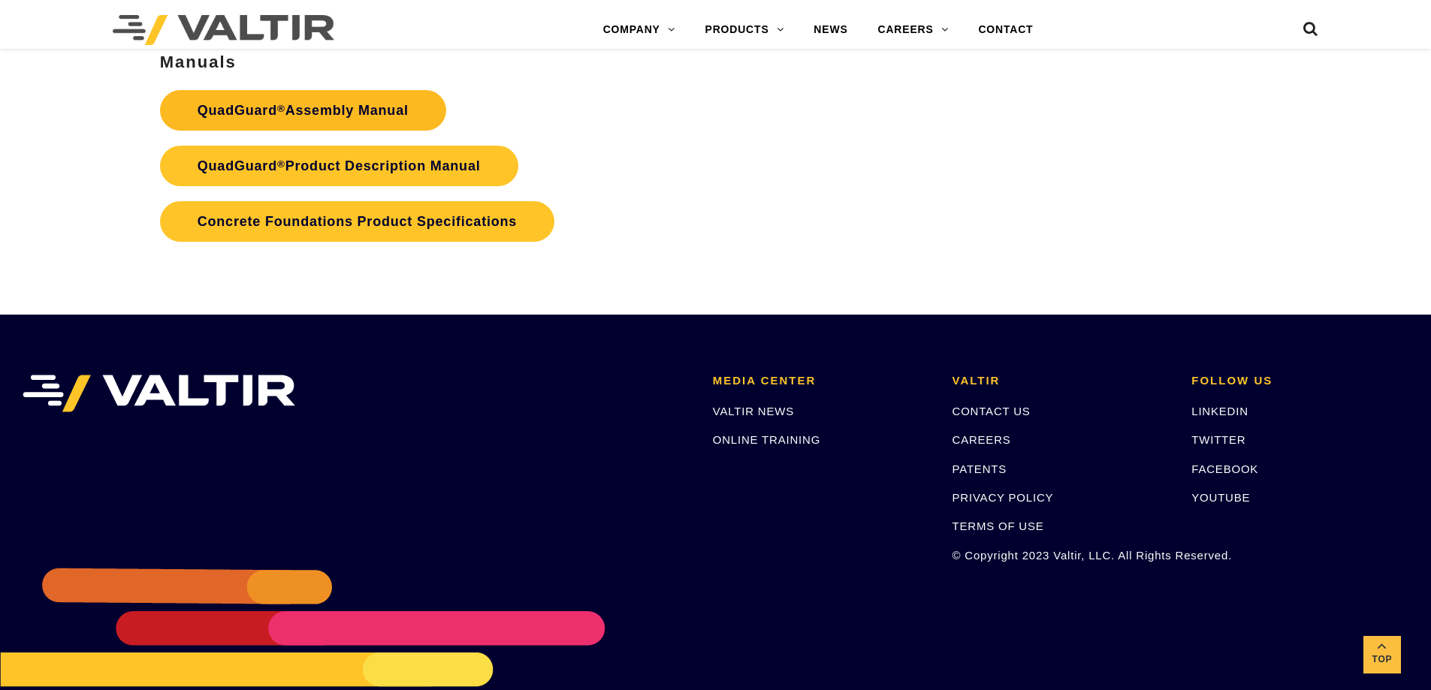
click at [316, 120] on link "QuadGuard ® Assembly Manual" at bounding box center [303, 110] width 286 height 41
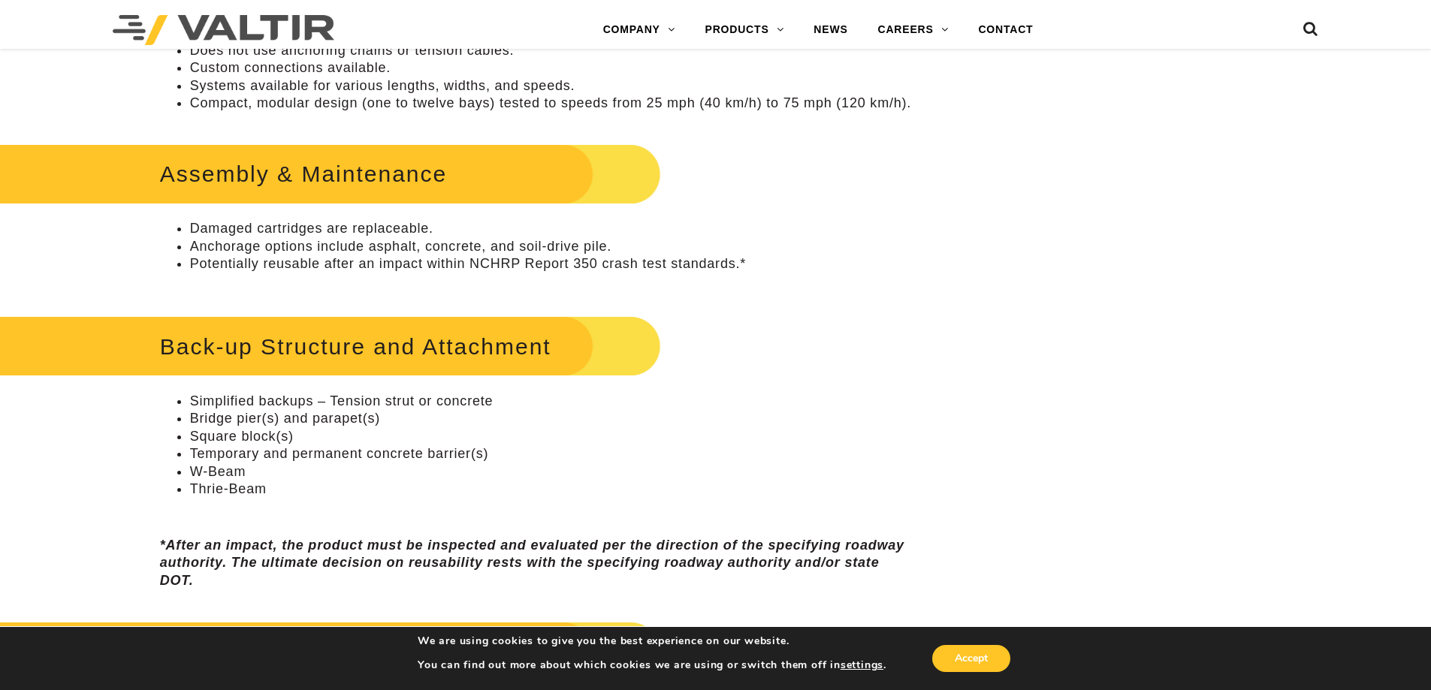
scroll to position [1072, 0]
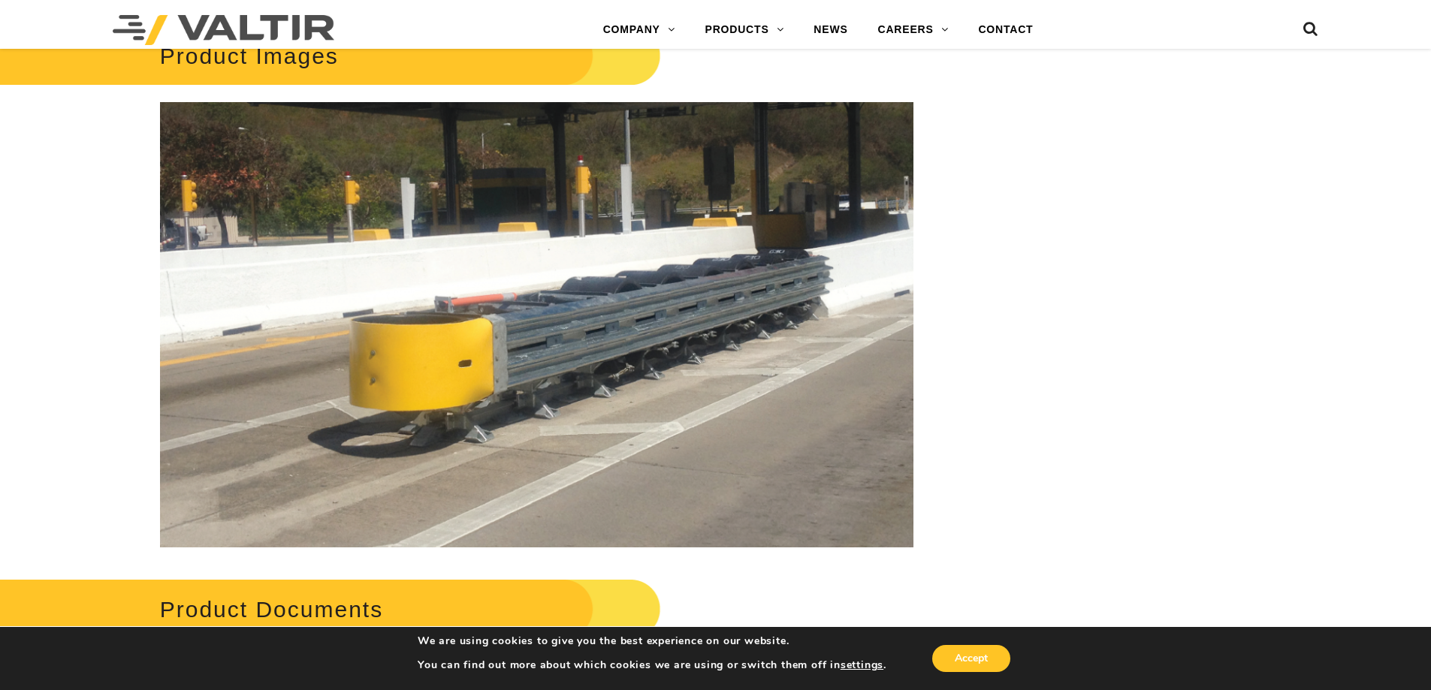
scroll to position [2704, 0]
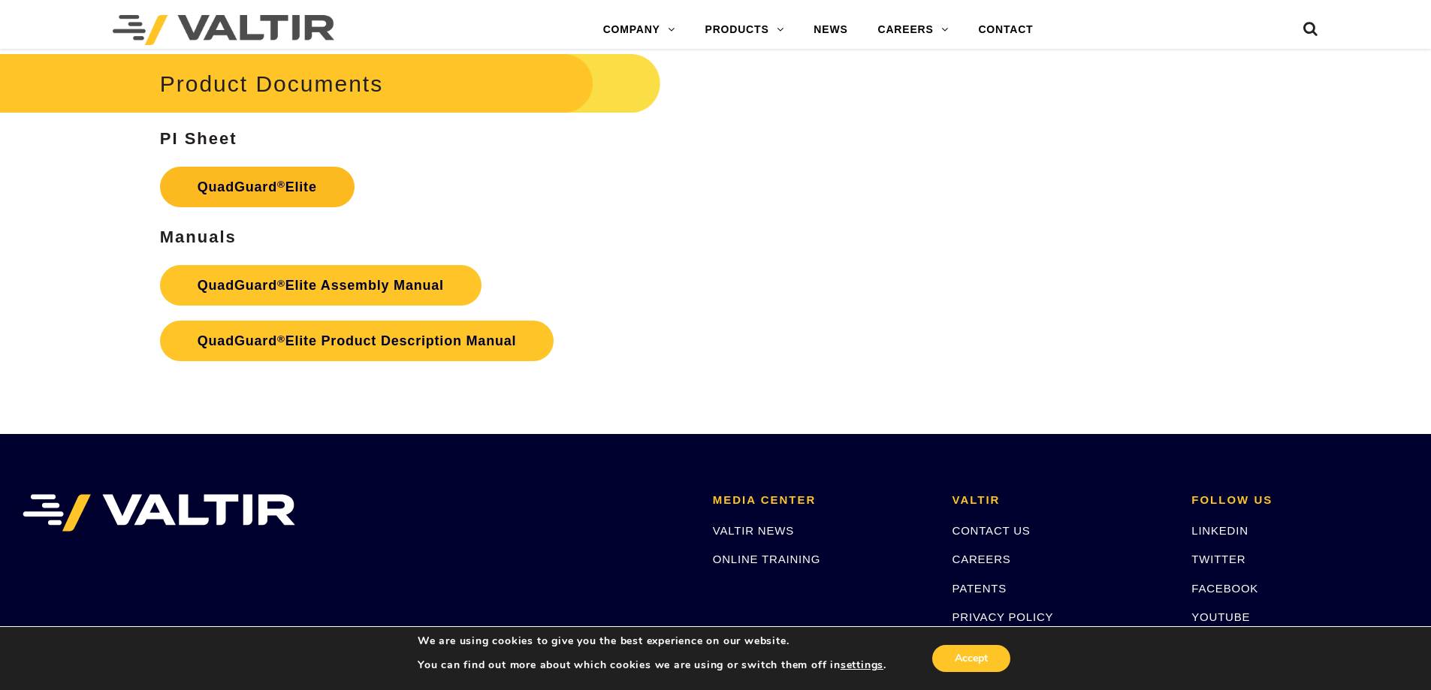
click at [253, 186] on link "QuadGuard ® Elite" at bounding box center [257, 187] width 195 height 41
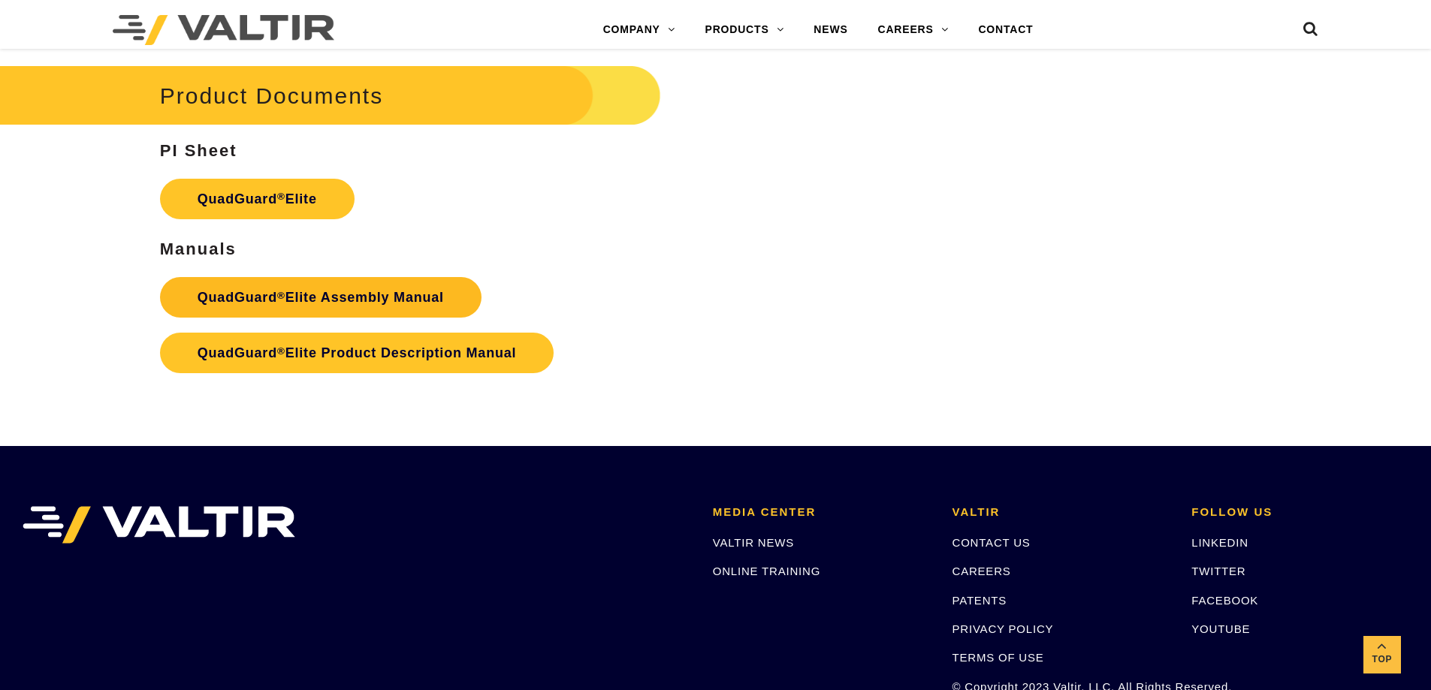
scroll to position [2704, 0]
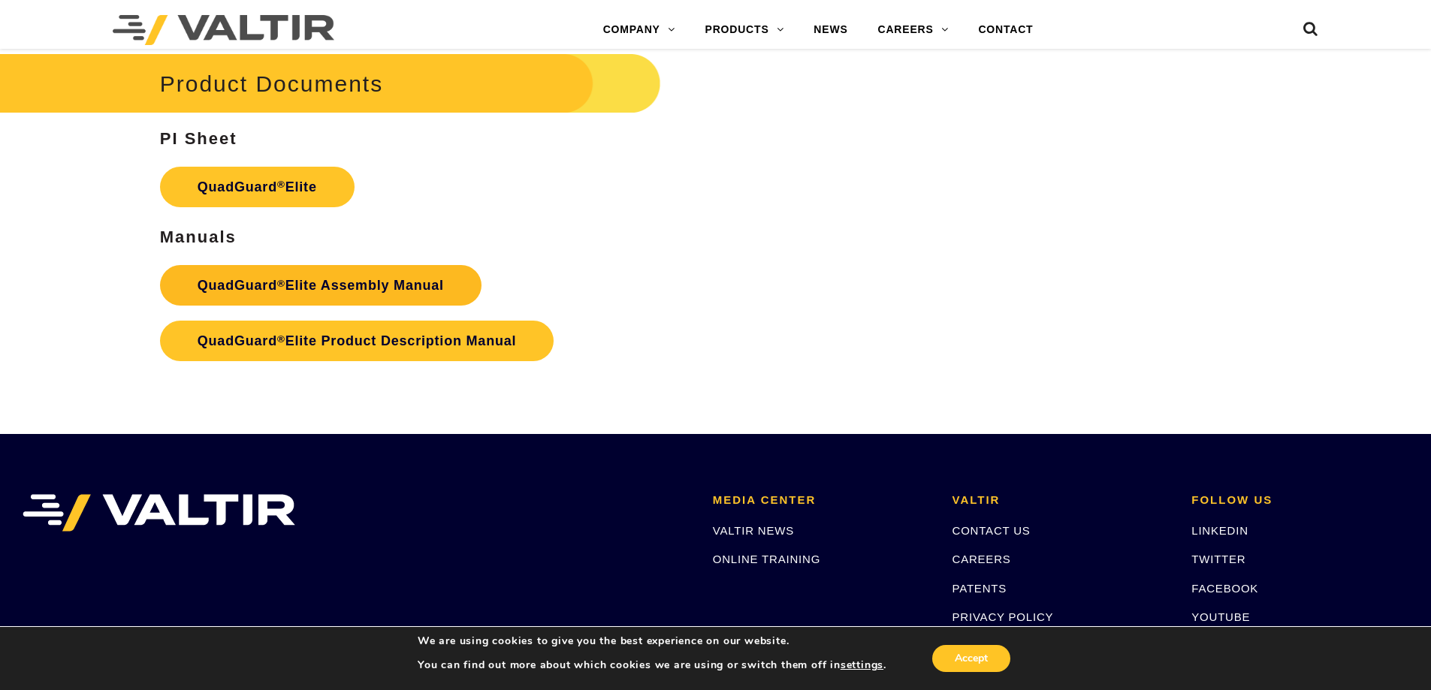
click at [267, 289] on link "QuadGuard ® Elite Assembly Manual" at bounding box center [320, 285] width 321 height 41
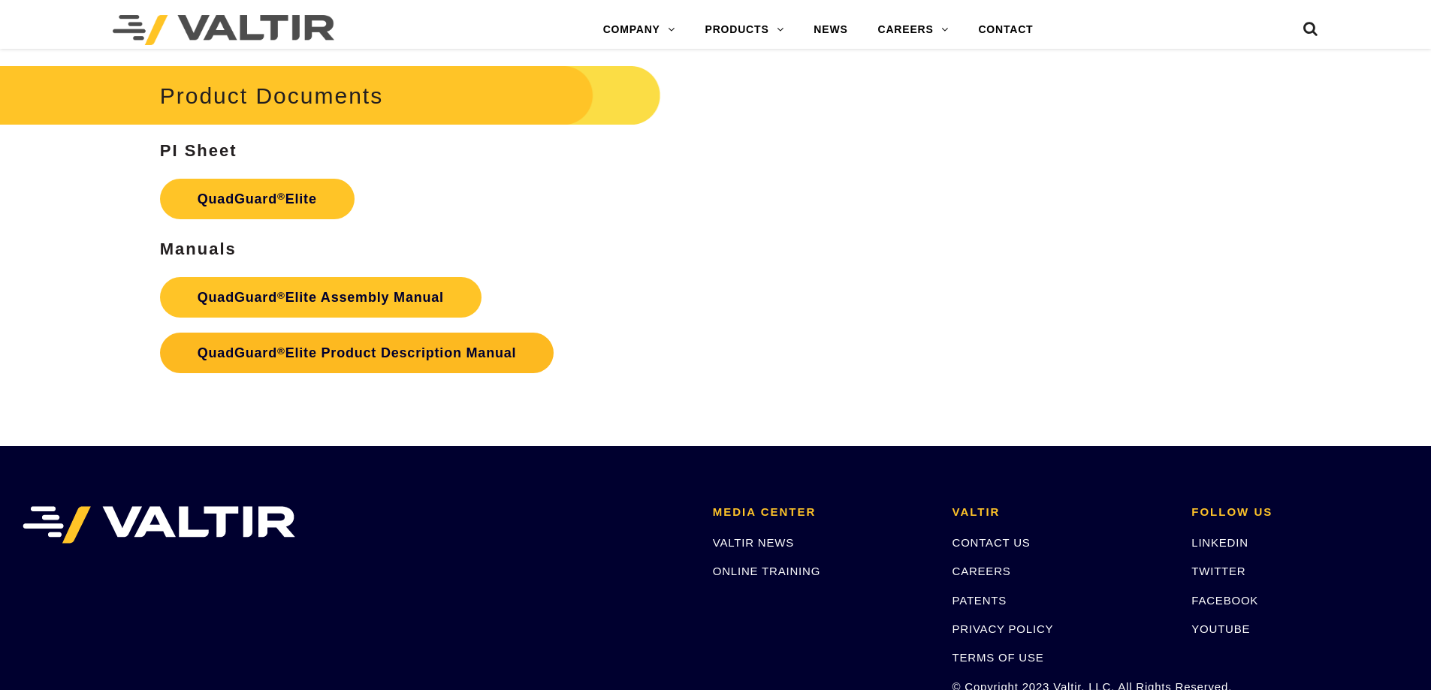
scroll to position [2704, 0]
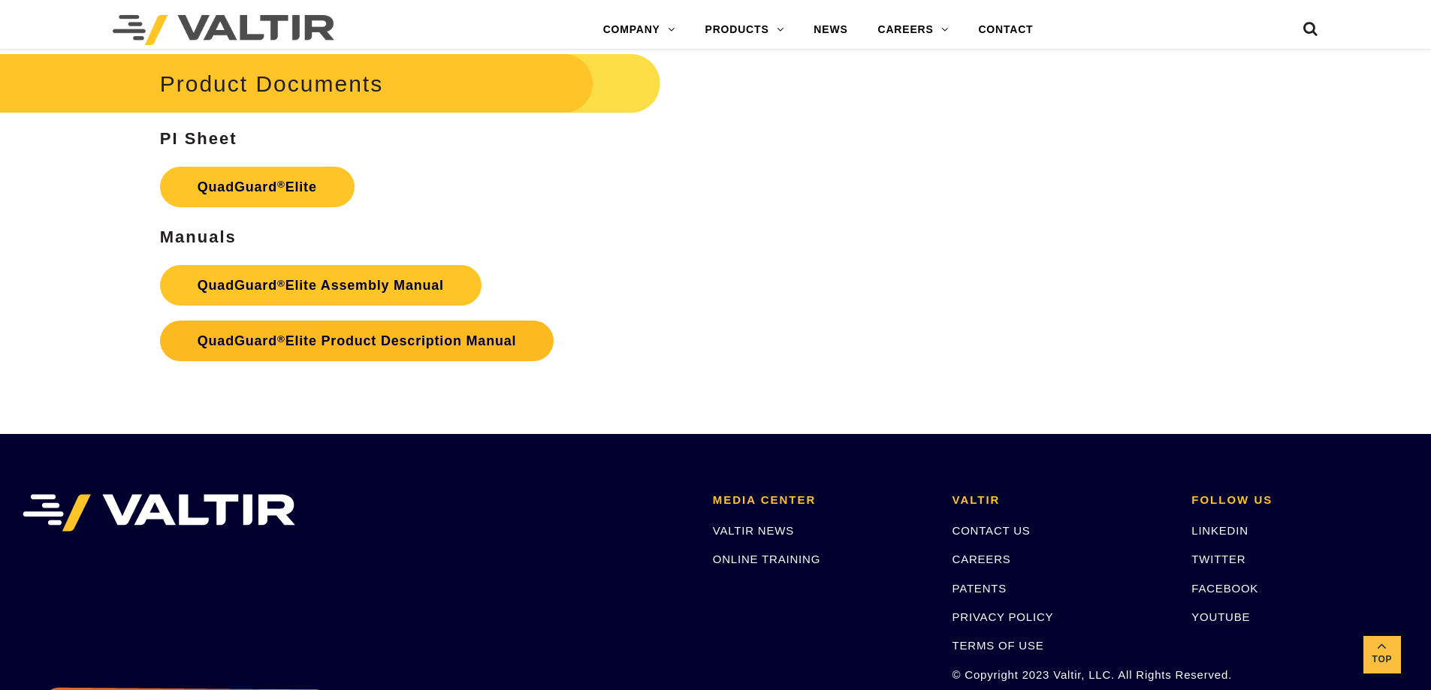
click at [309, 338] on link "QuadGuard ® Elite Product Description Manual" at bounding box center [357, 341] width 394 height 41
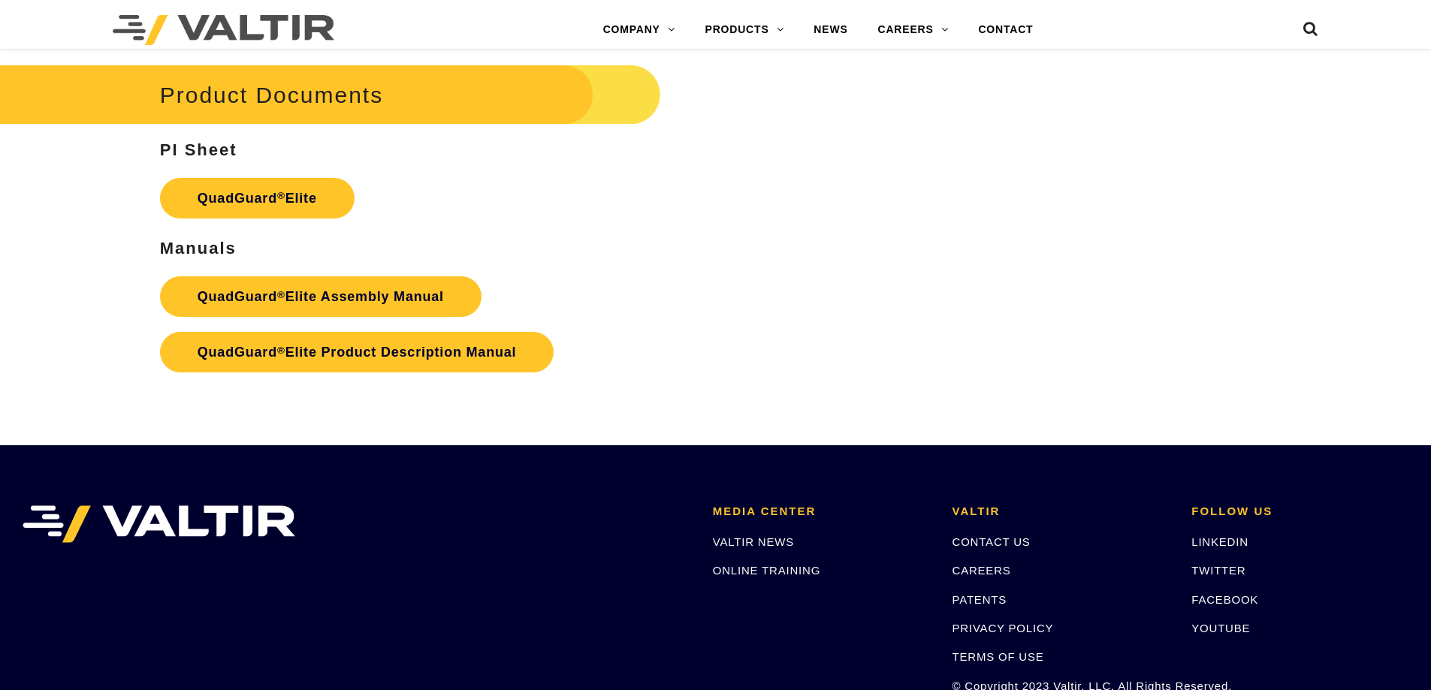
scroll to position [2704, 0]
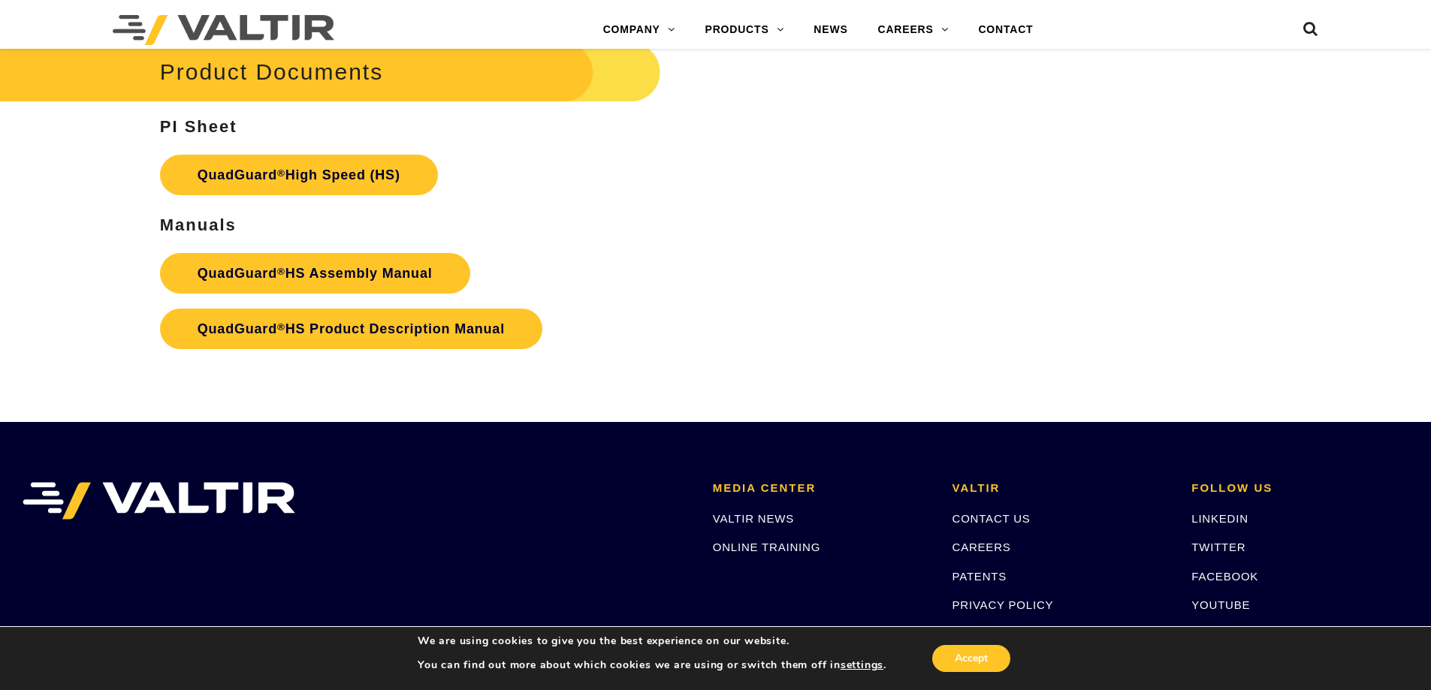
scroll to position [2930, 0]
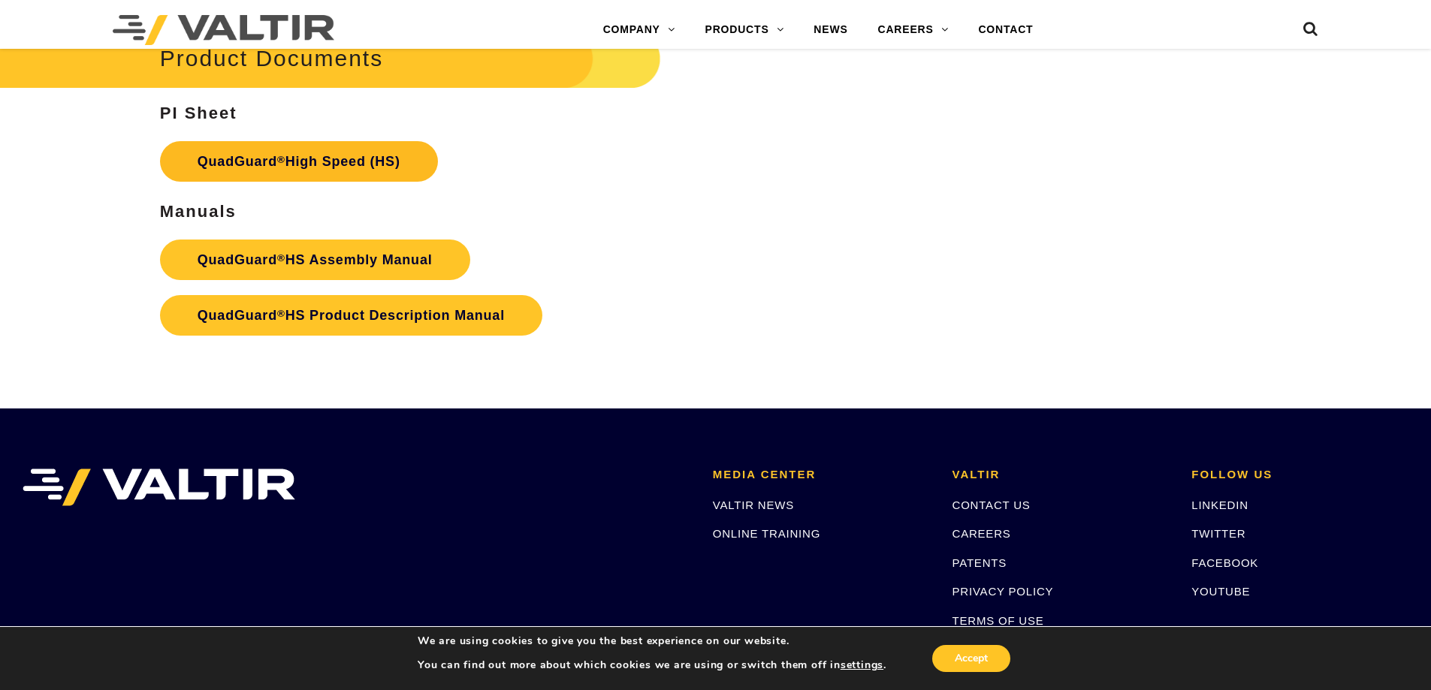
click at [294, 156] on strong "QuadGuard ® High Speed (HS)" at bounding box center [299, 161] width 203 height 15
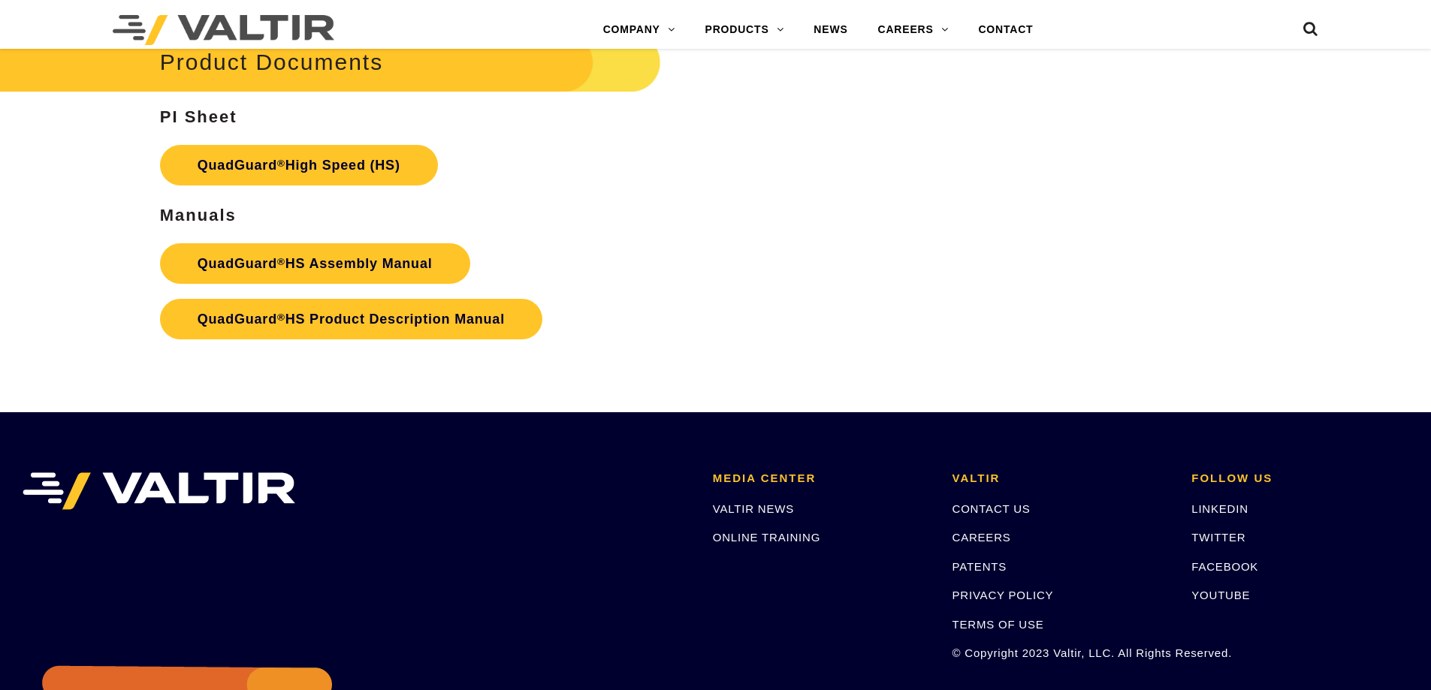
scroll to position [2930, 0]
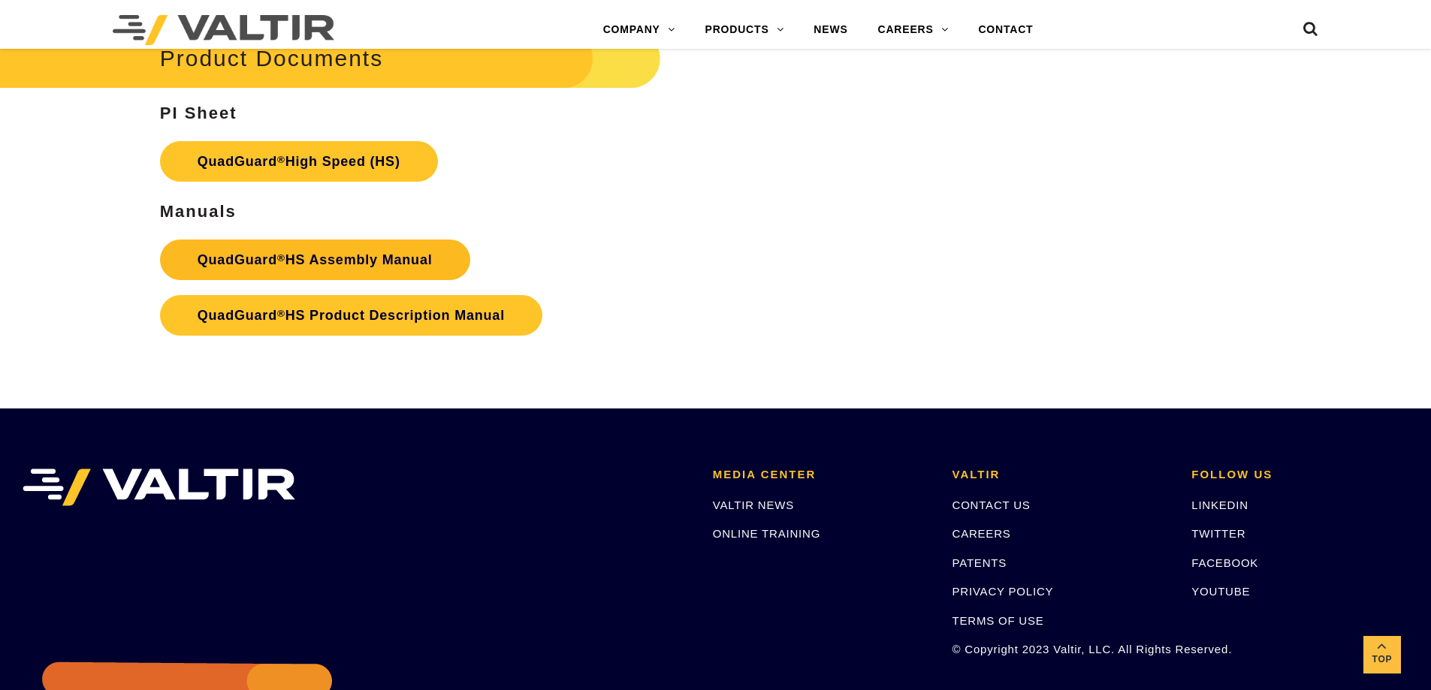
click at [237, 251] on link "QuadGuard ® HS Assembly Manual" at bounding box center [315, 260] width 310 height 41
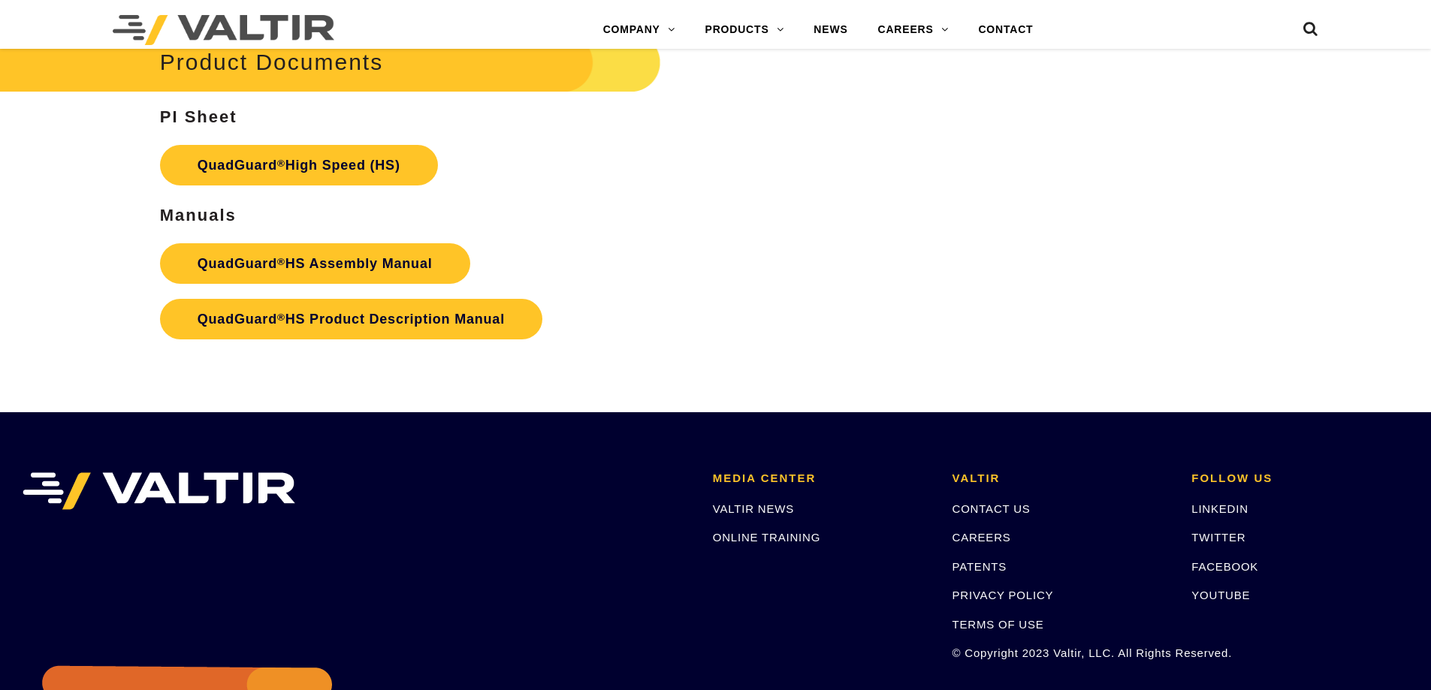
scroll to position [2930, 0]
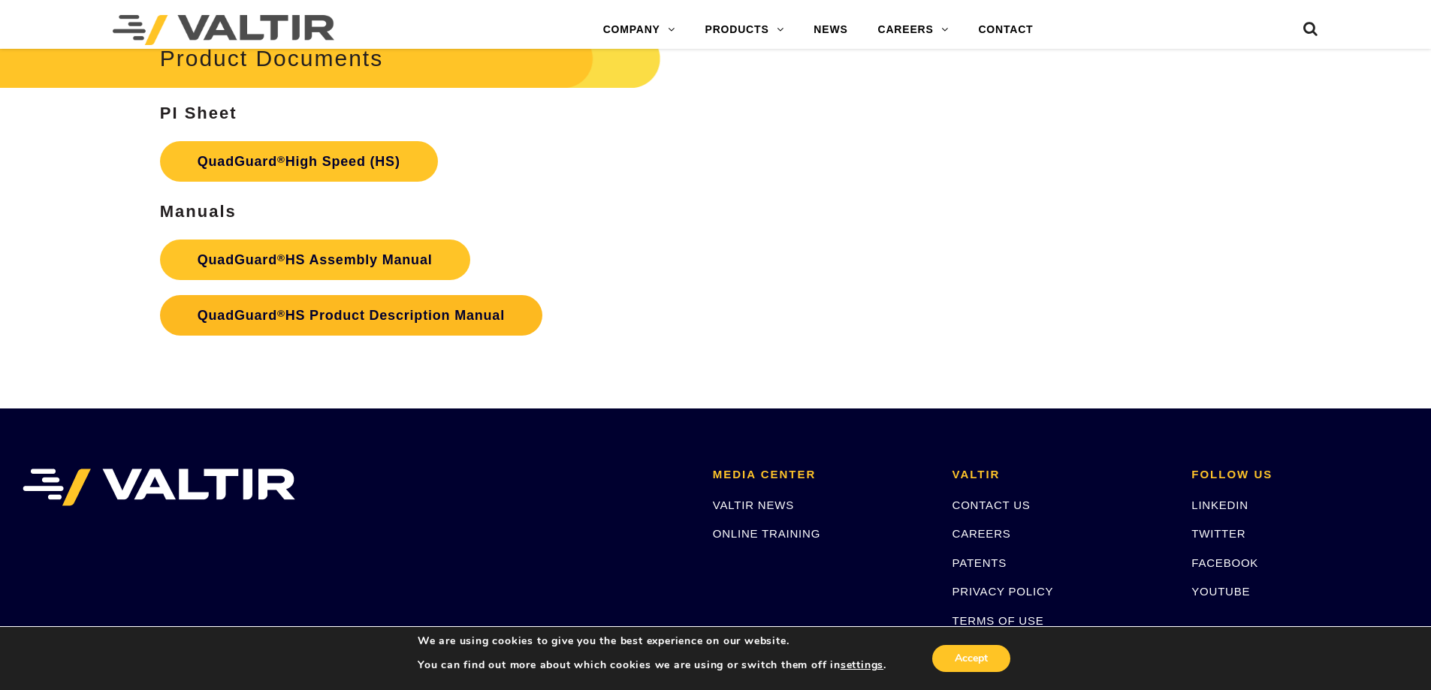
click at [346, 313] on link "QuadGuard ® HS Product Description Manual" at bounding box center [351, 315] width 382 height 41
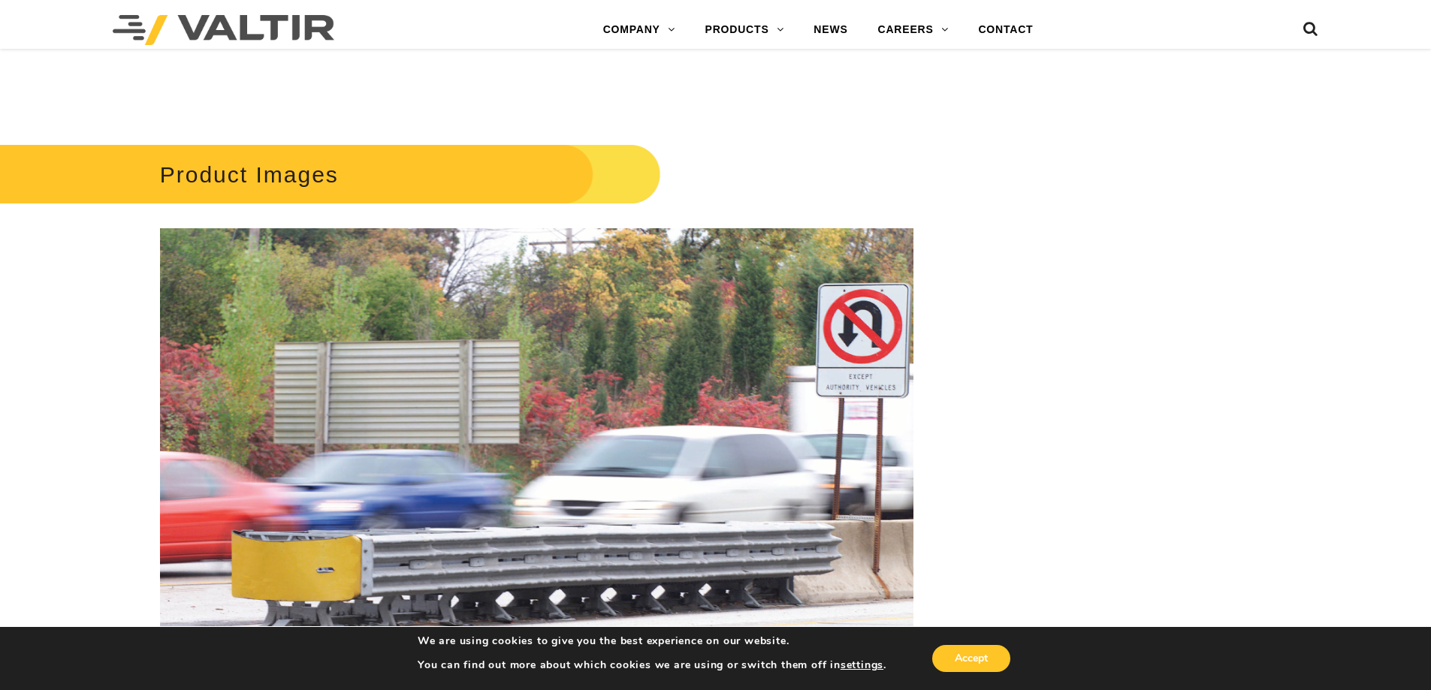
scroll to position [1953, 0]
